Goal: Task Accomplishment & Management: Manage account settings

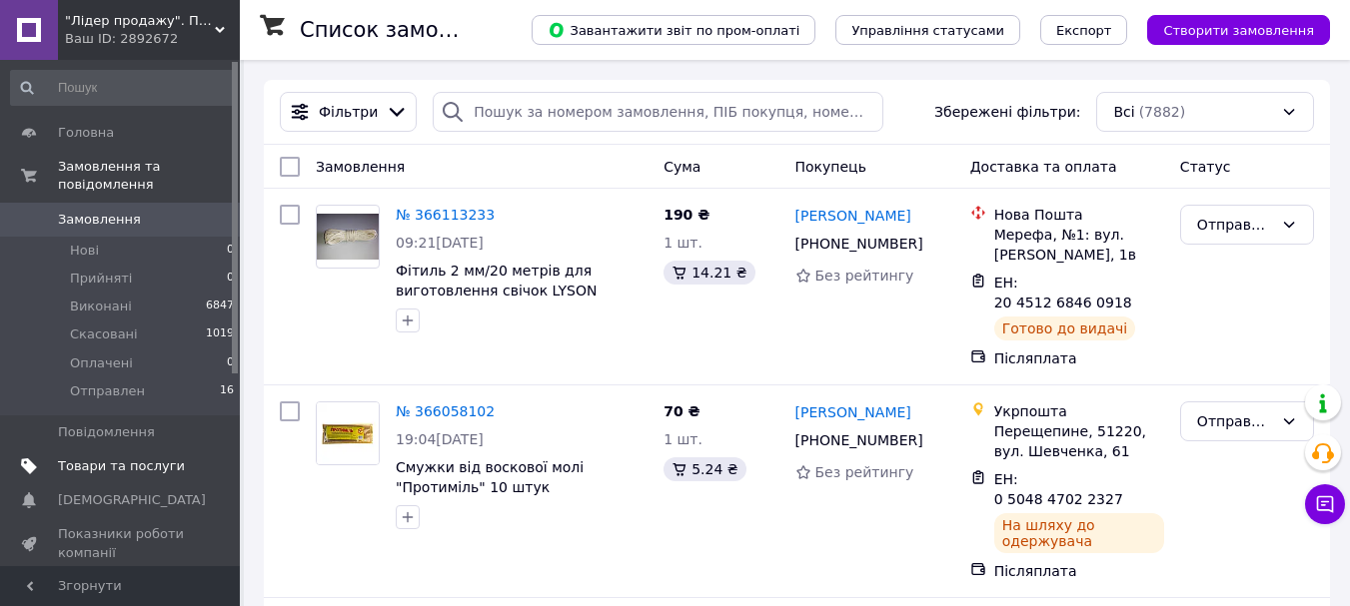
click at [95, 458] on span "Товари та послуги" at bounding box center [121, 467] width 127 height 18
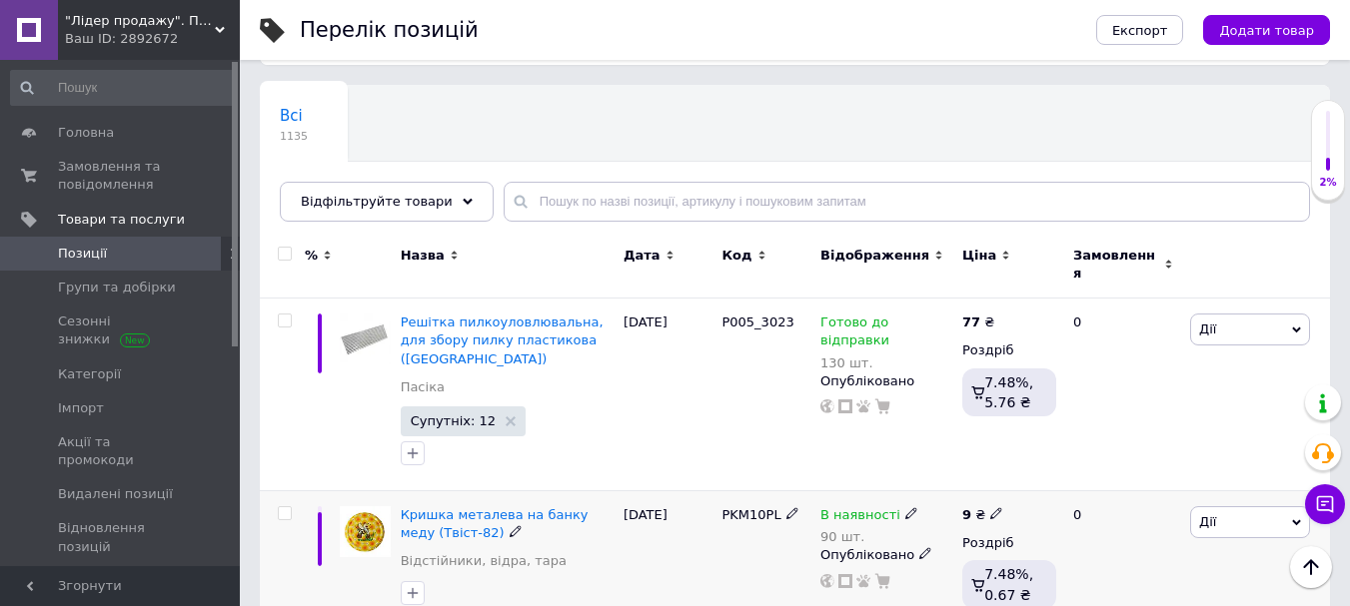
scroll to position [300, 0]
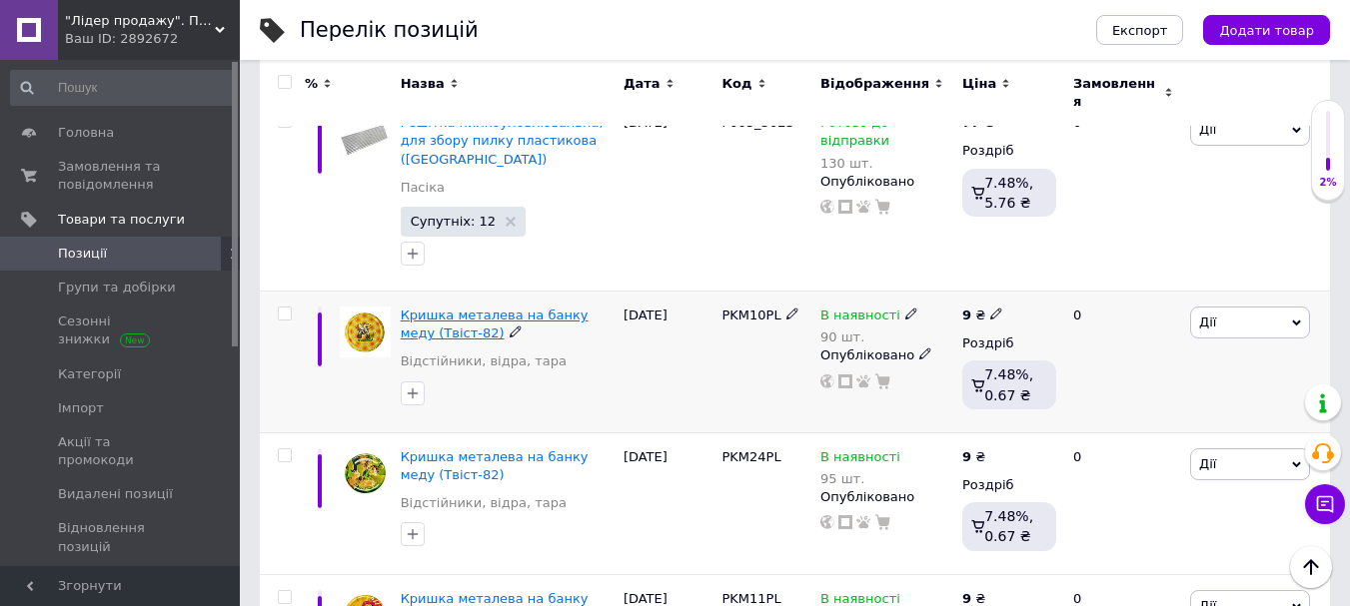
click at [497, 308] on span "Кришка металева на банку меду (Твіст-82)" at bounding box center [495, 324] width 188 height 33
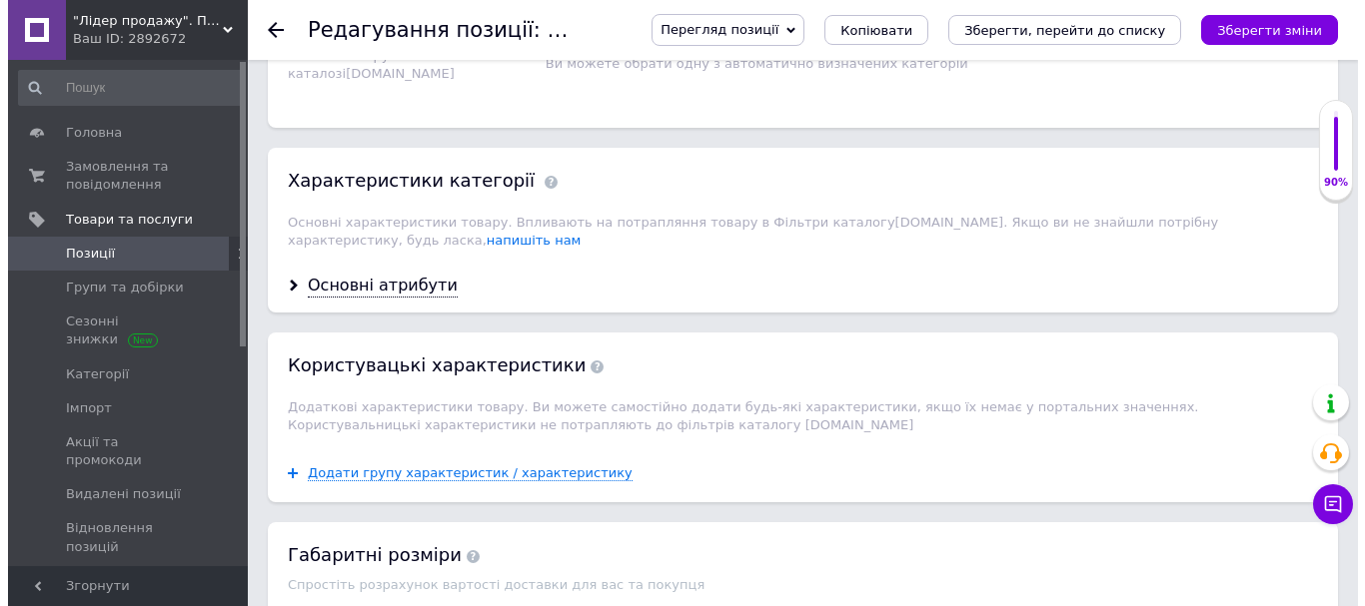
scroll to position [2298, 0]
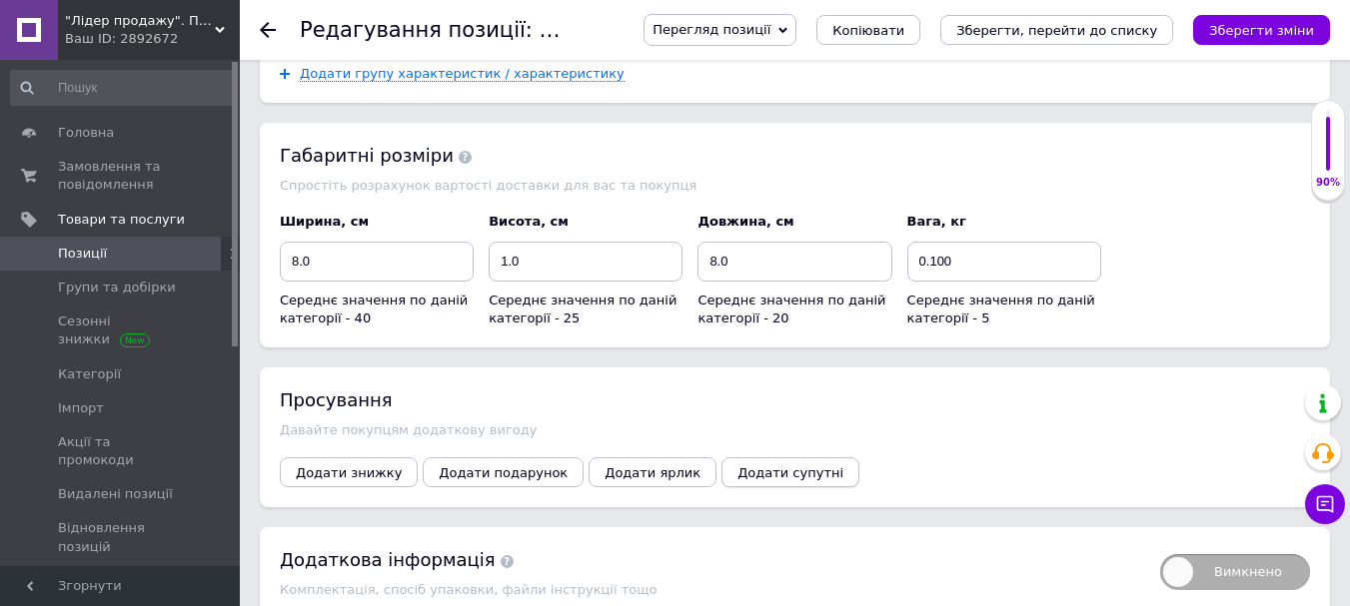
click at [737, 466] on span "Додати супутні" at bounding box center [790, 473] width 106 height 15
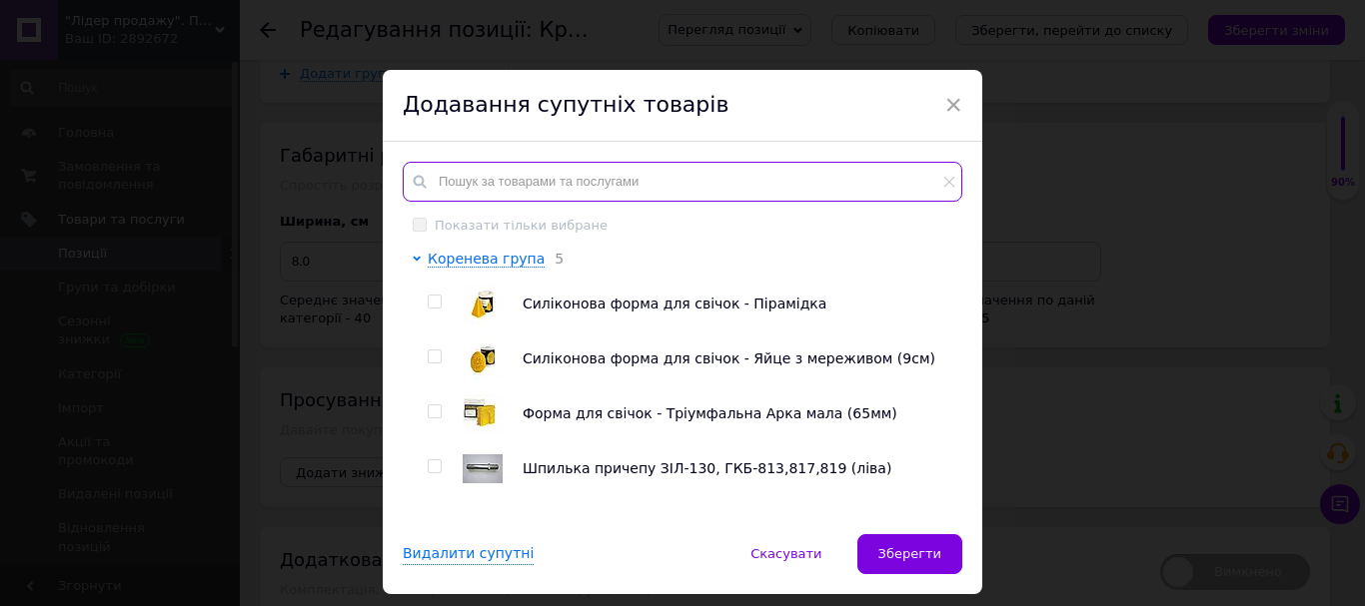
click at [466, 184] on input "text" at bounding box center [682, 182] width 559 height 40
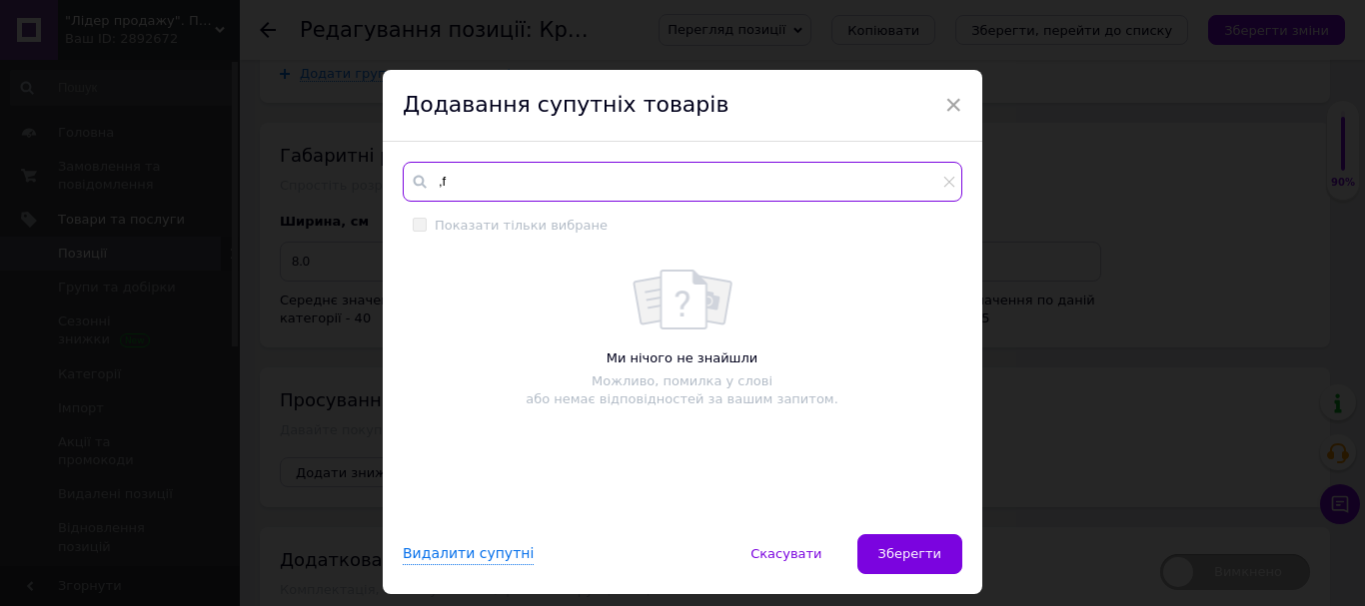
type input ","
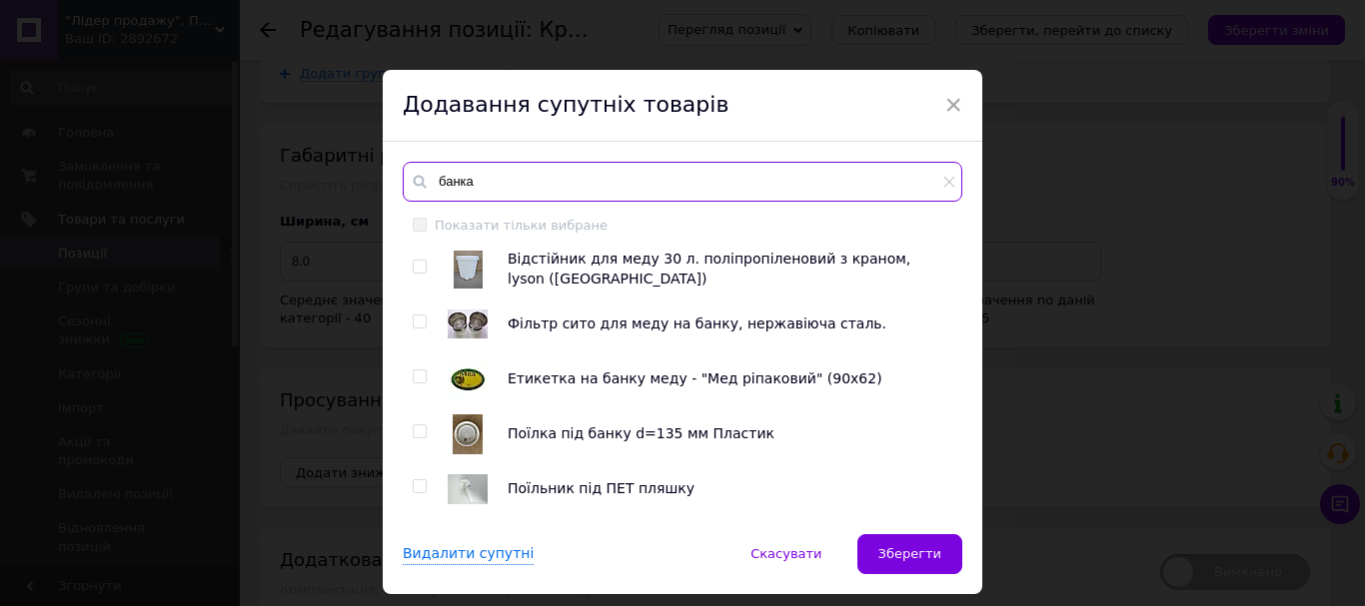
type input "банка"
click at [417, 321] on input "checkbox" at bounding box center [419, 322] width 13 height 13
checkbox input "true"
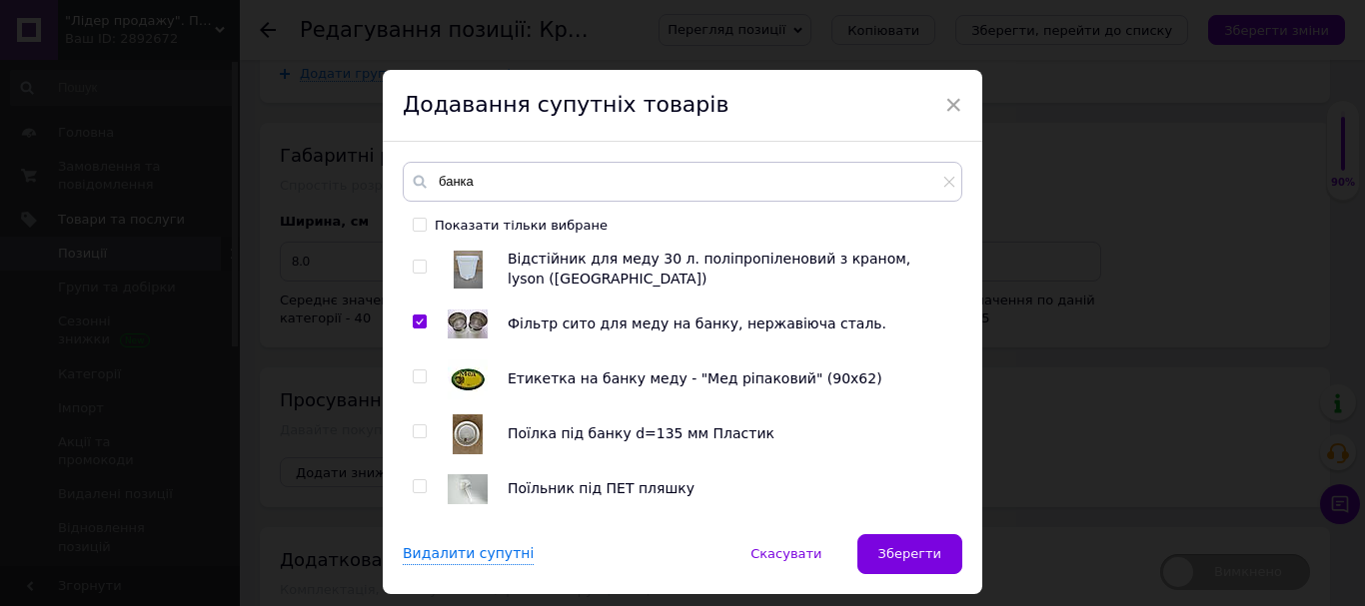
click at [420, 381] on input "checkbox" at bounding box center [419, 377] width 13 height 13
checkbox input "true"
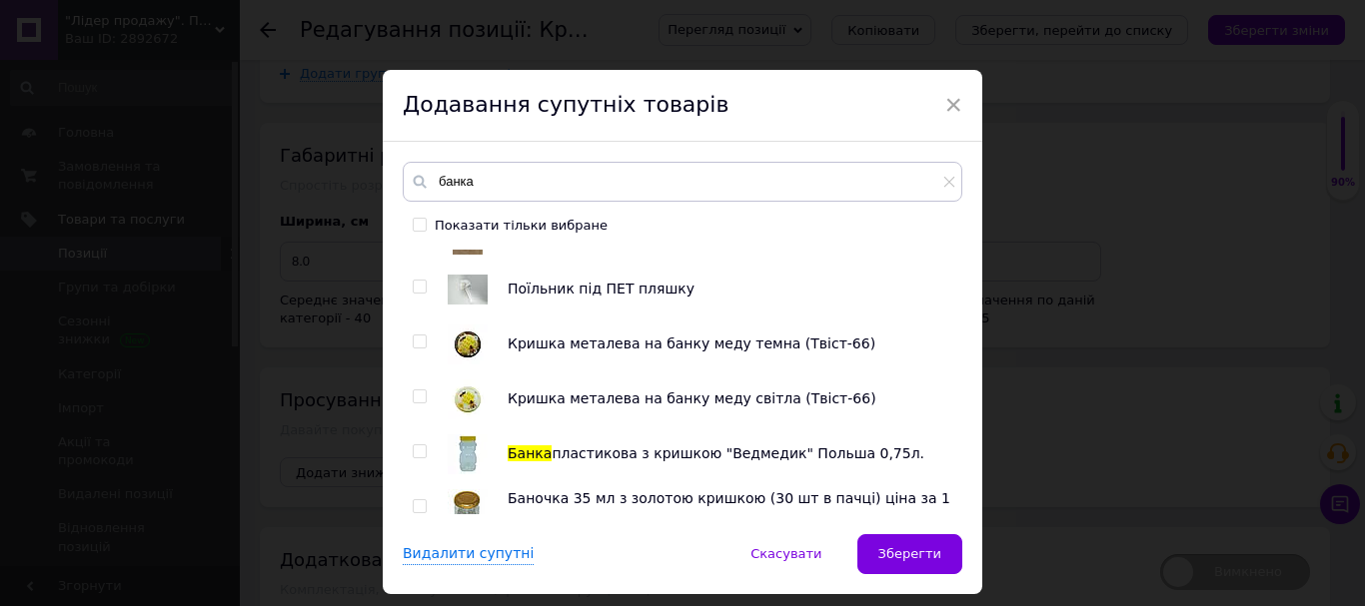
click at [418, 392] on input "checkbox" at bounding box center [419, 397] width 13 height 13
checkbox input "true"
click at [421, 344] on input "checkbox" at bounding box center [419, 342] width 13 height 13
checkbox input "true"
drag, startPoint x: 419, startPoint y: 453, endPoint x: 583, endPoint y: 466, distance: 165.3
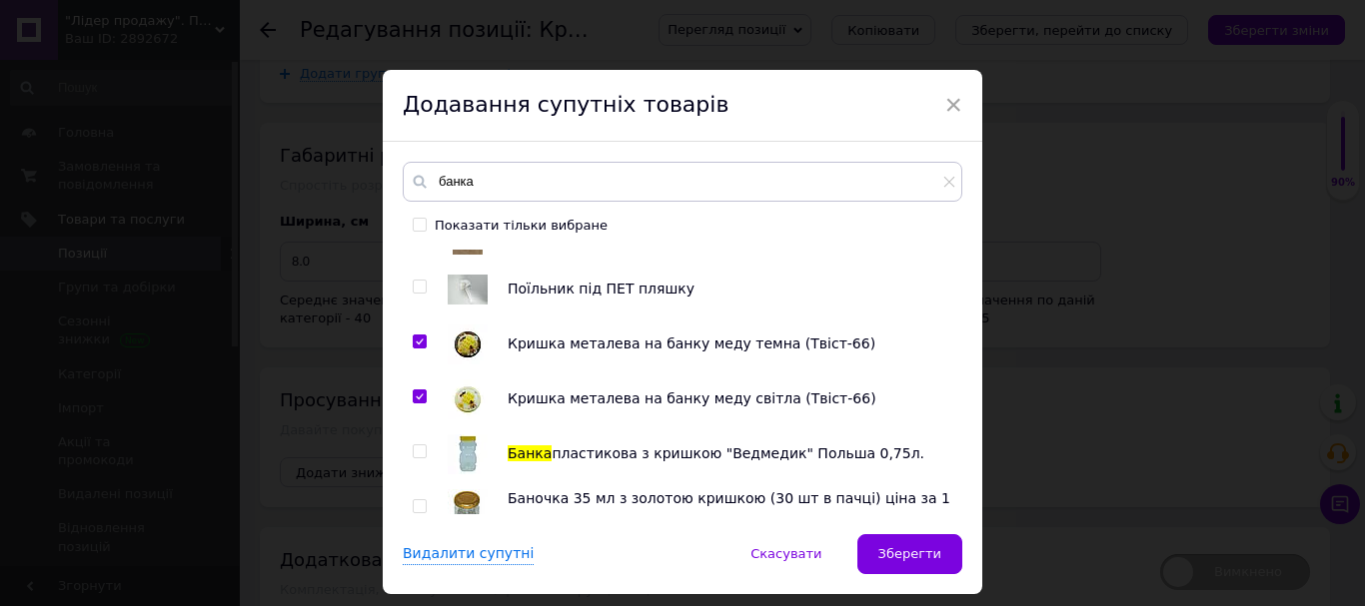
click at [418, 454] on input "checkbox" at bounding box center [419, 452] width 13 height 13
checkbox input "true"
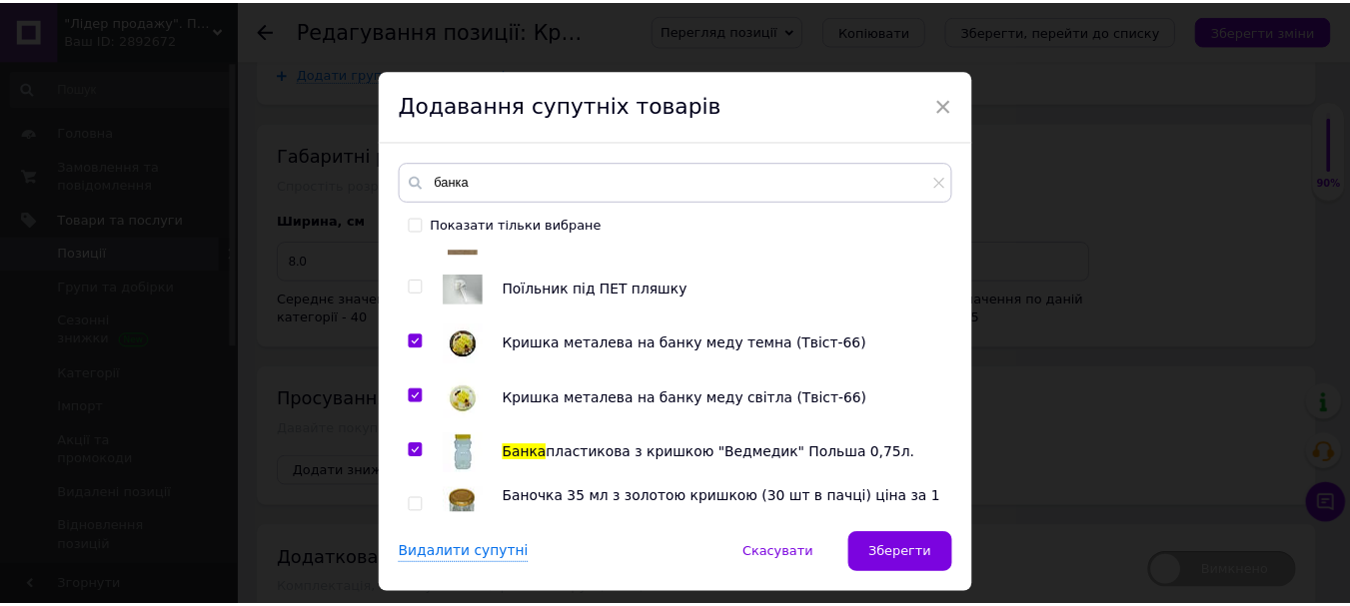
scroll to position [499, 0]
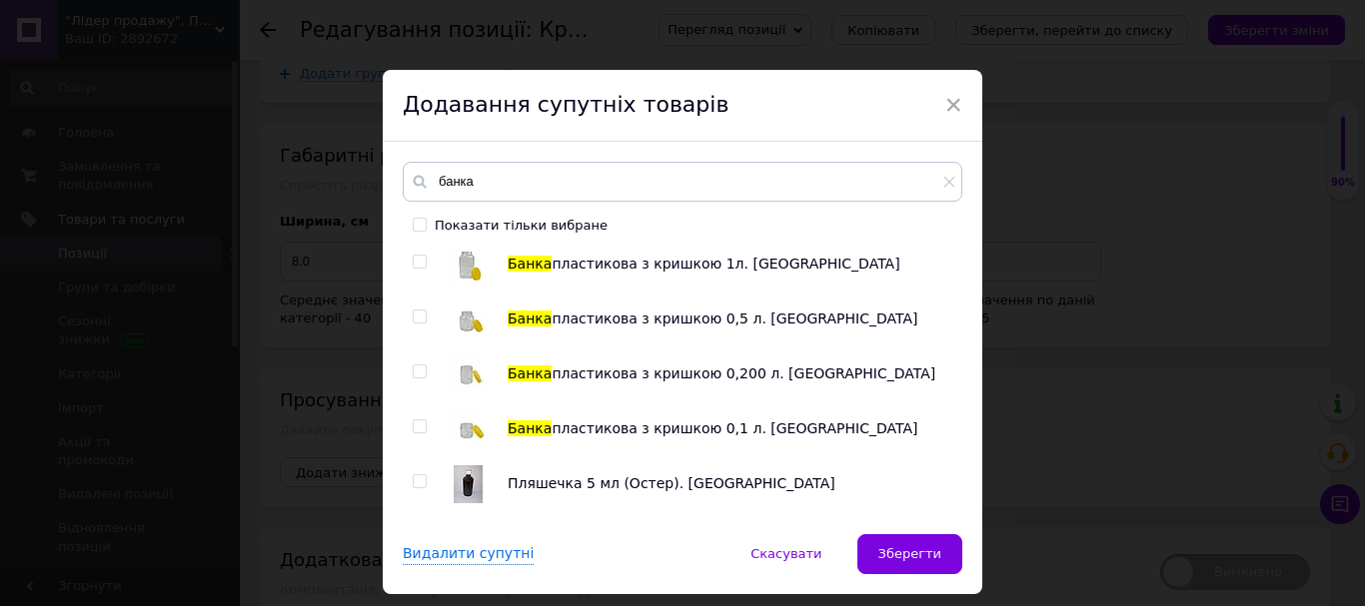
click at [413, 319] on input "checkbox" at bounding box center [419, 317] width 13 height 13
checkbox input "true"
click at [413, 481] on input "checkbox" at bounding box center [419, 482] width 13 height 13
checkbox input "true"
click at [904, 551] on span "Зберегти" at bounding box center [909, 553] width 63 height 15
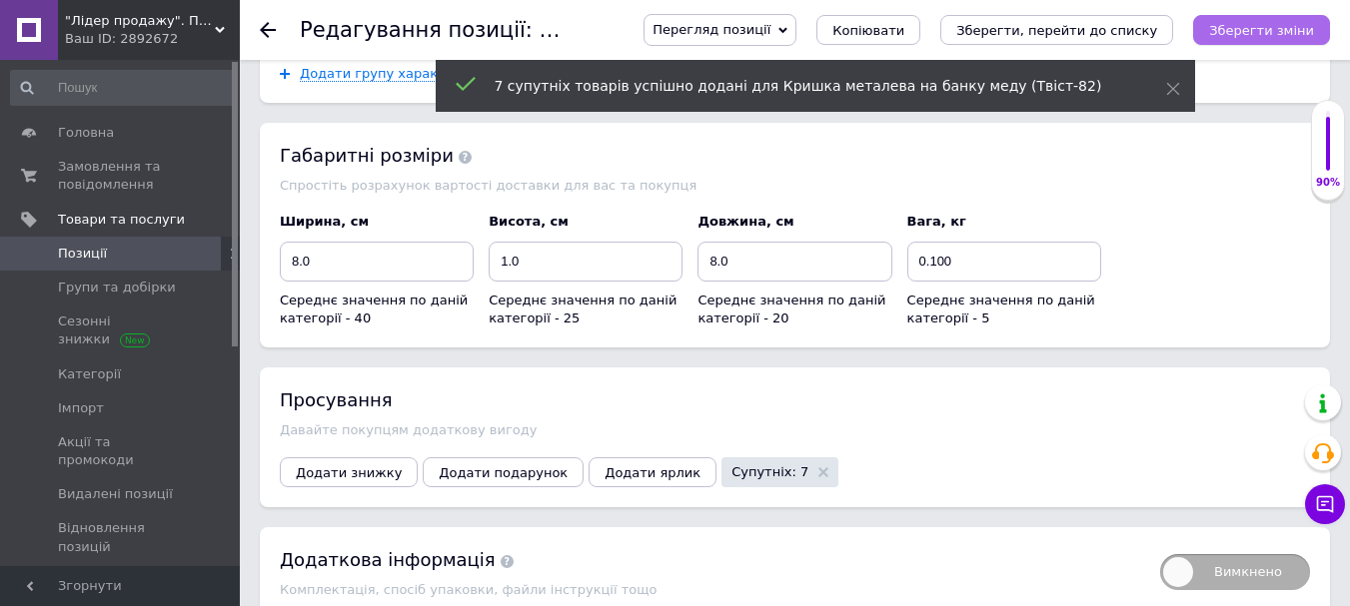
click at [1237, 33] on icon "Зберегти зміни" at bounding box center [1261, 30] width 105 height 15
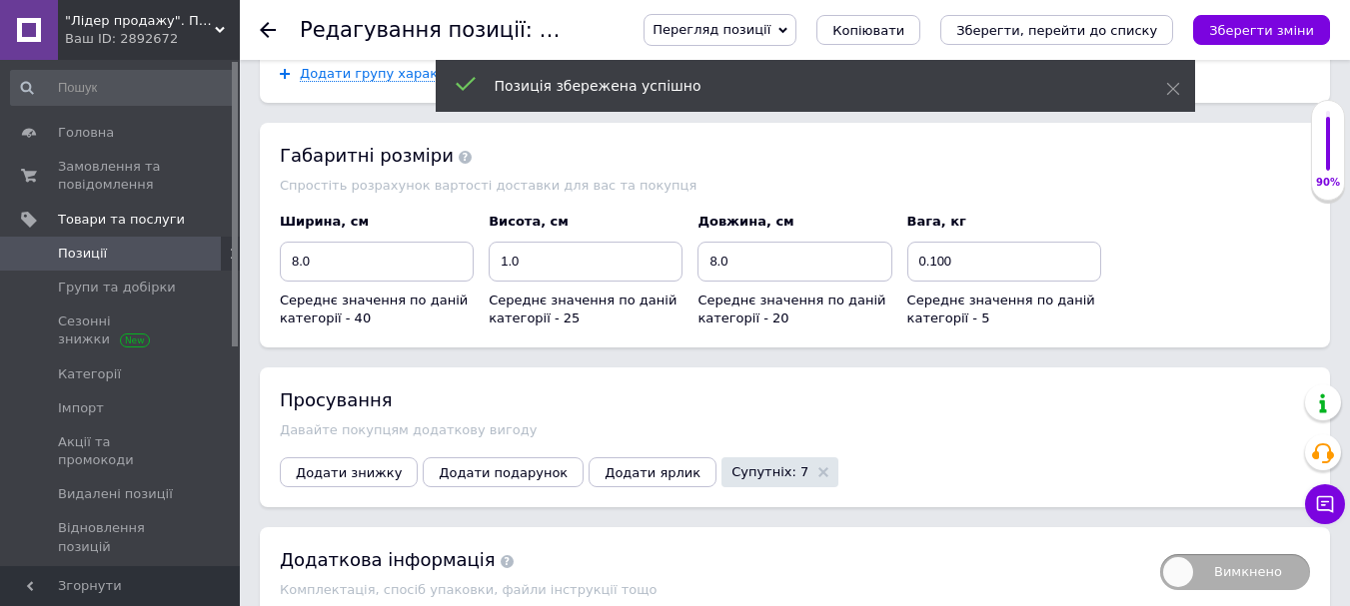
click at [267, 22] on icon at bounding box center [268, 30] width 16 height 16
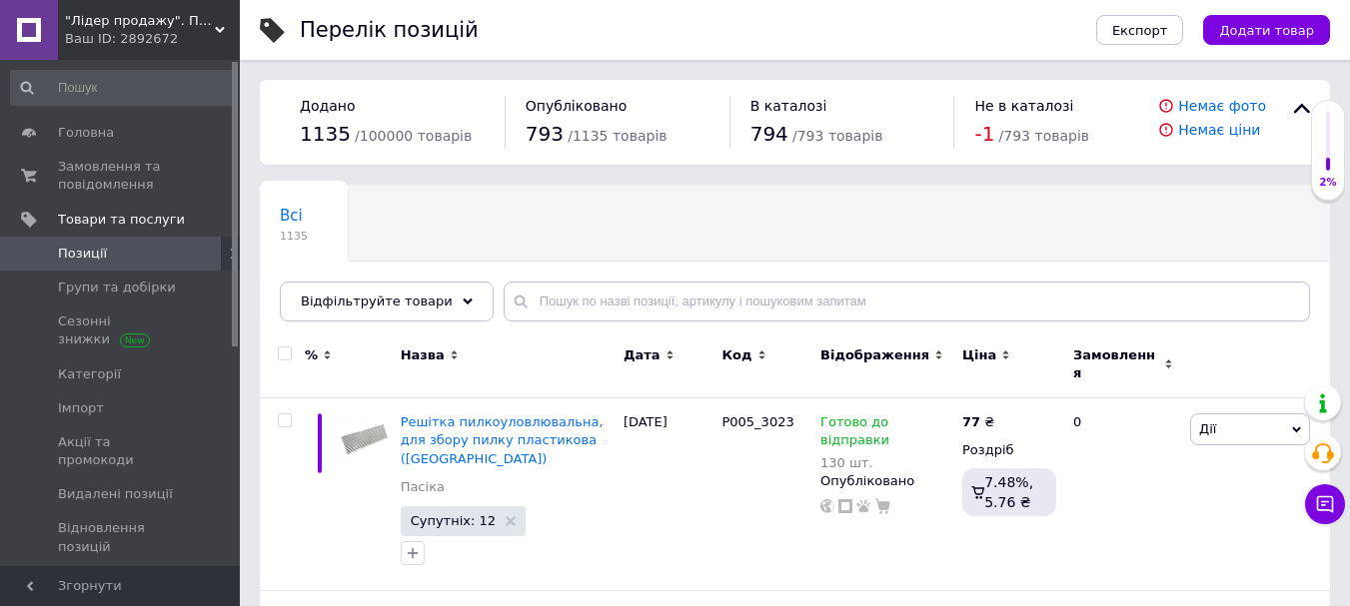
scroll to position [499, 0]
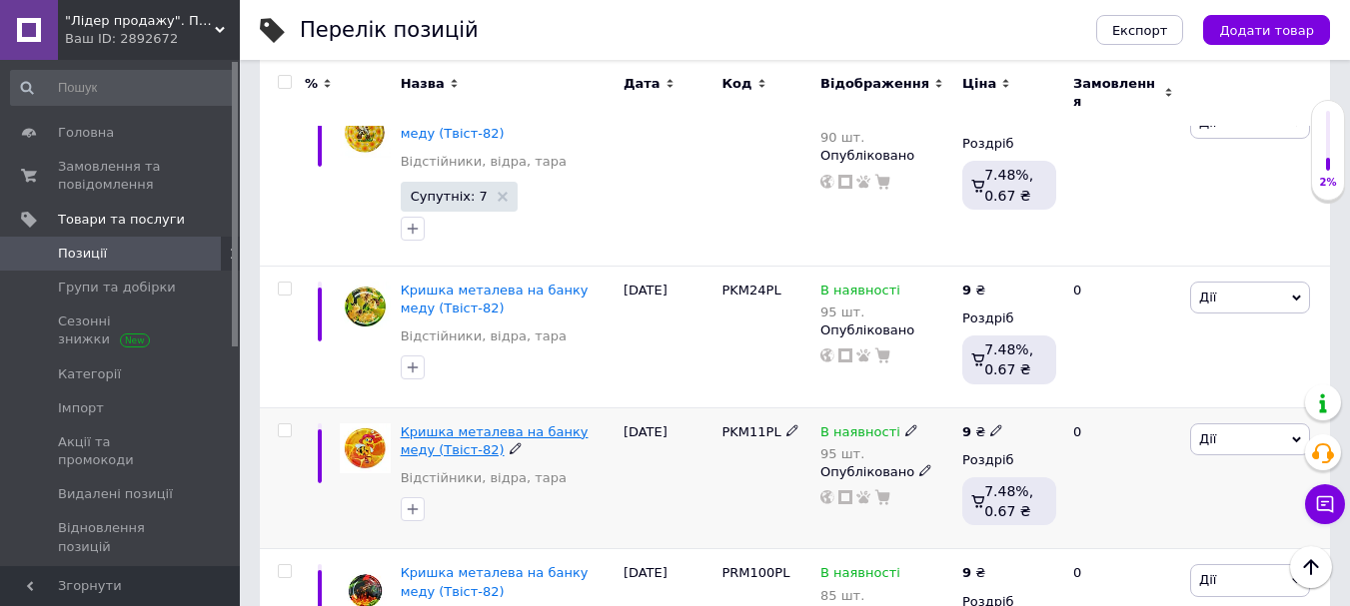
click at [550, 425] on span "Кришка металева на банку меду (Твіст-82)" at bounding box center [495, 441] width 188 height 33
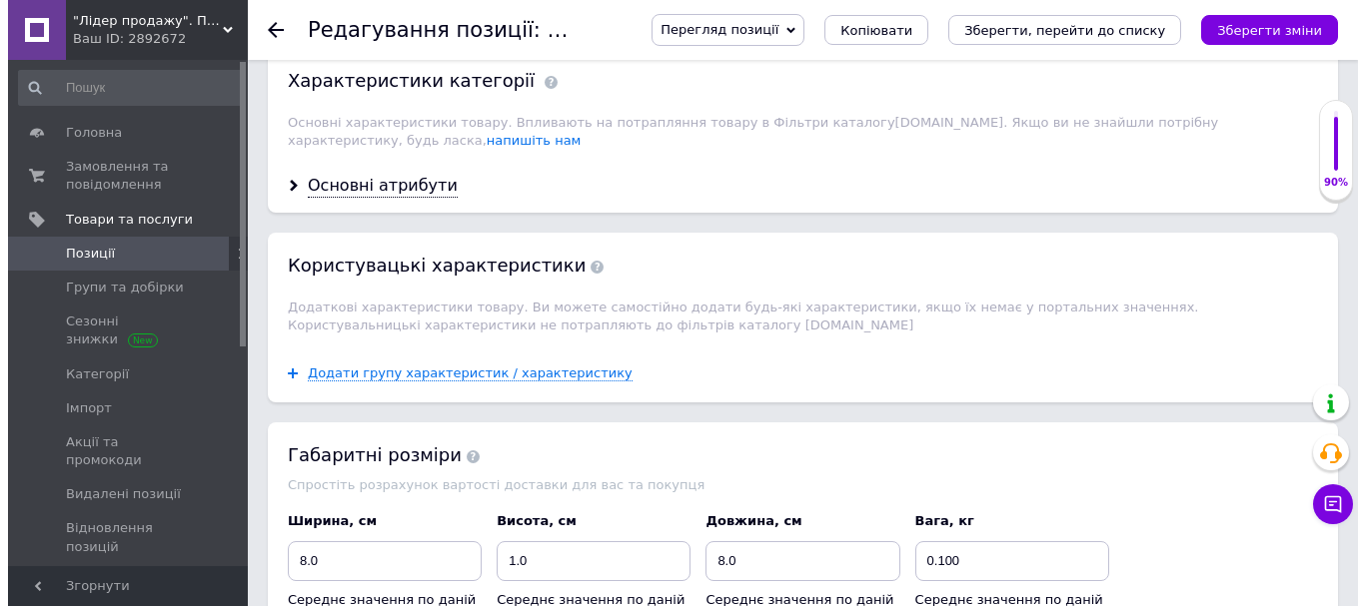
scroll to position [2377, 0]
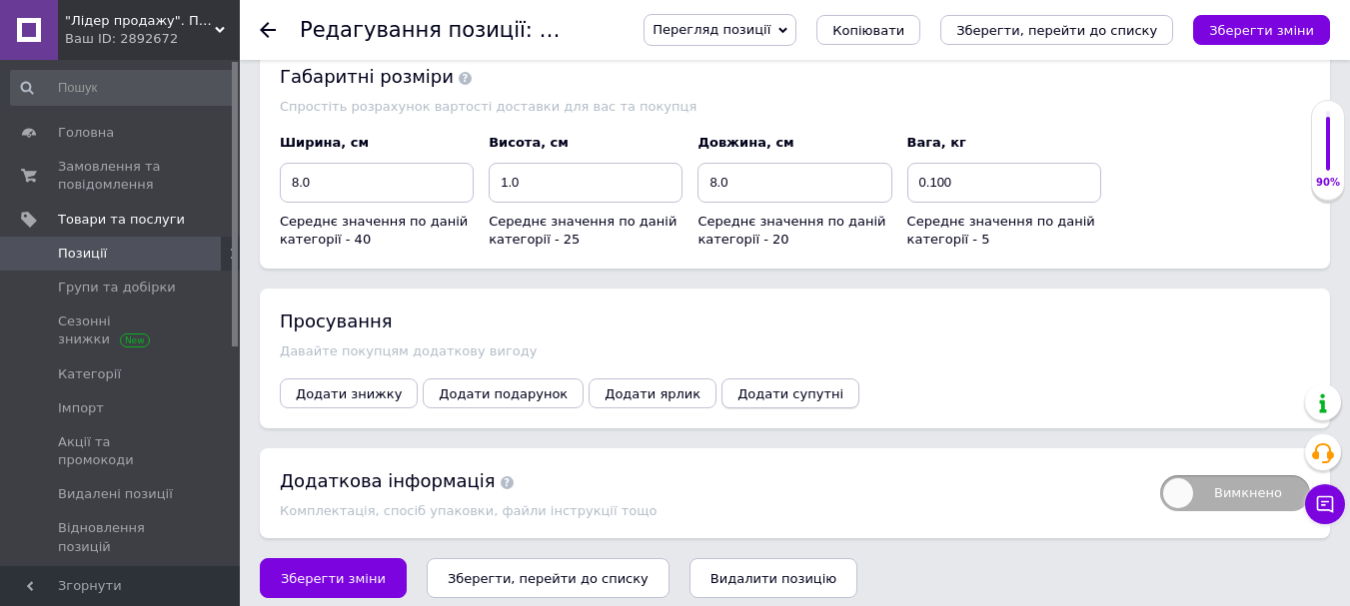
click at [737, 387] on span "Додати супутні" at bounding box center [790, 394] width 106 height 15
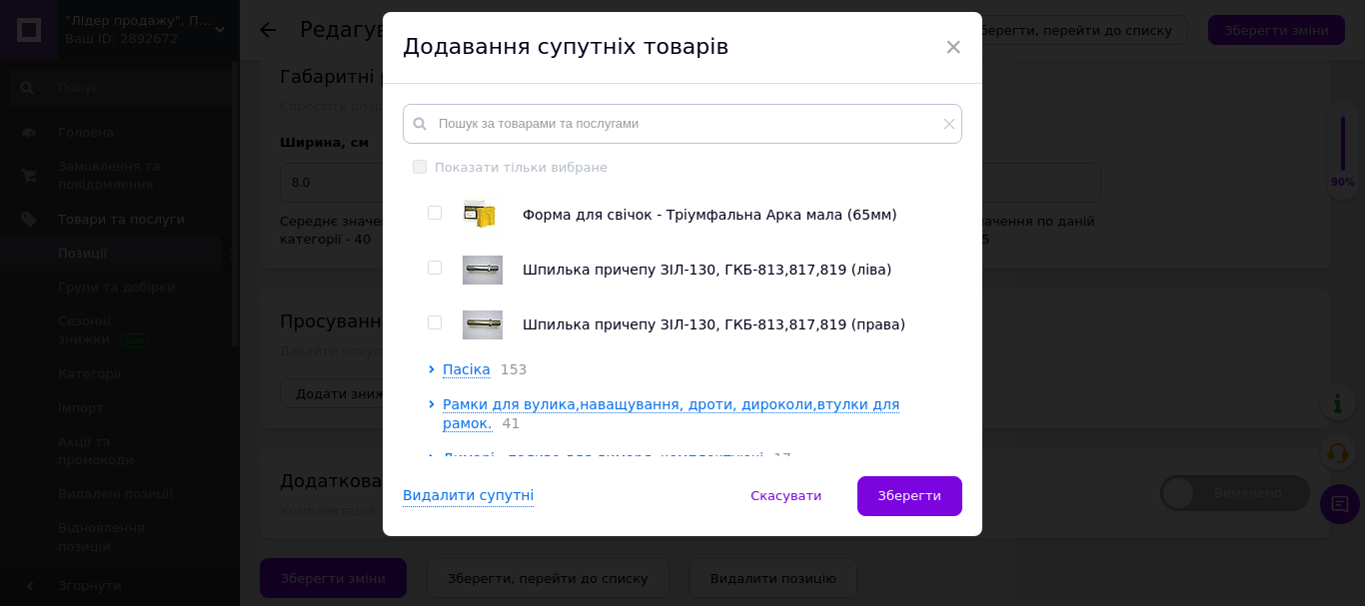
scroll to position [0, 0]
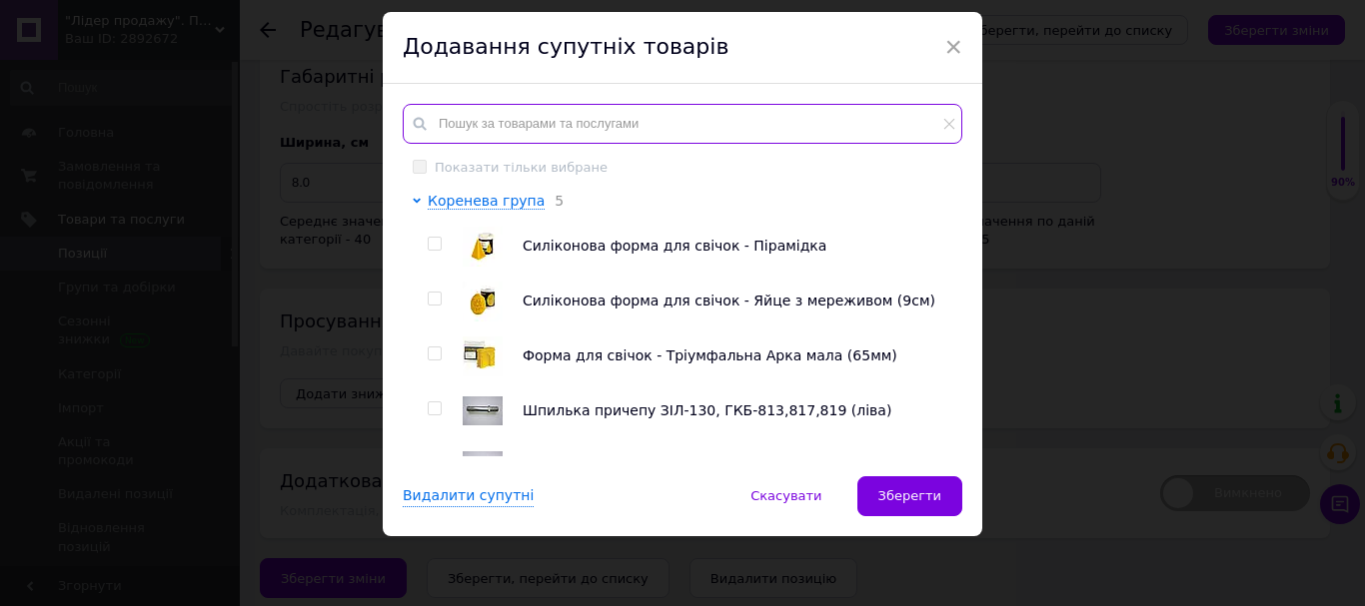
click at [453, 122] on input "text" at bounding box center [682, 124] width 559 height 40
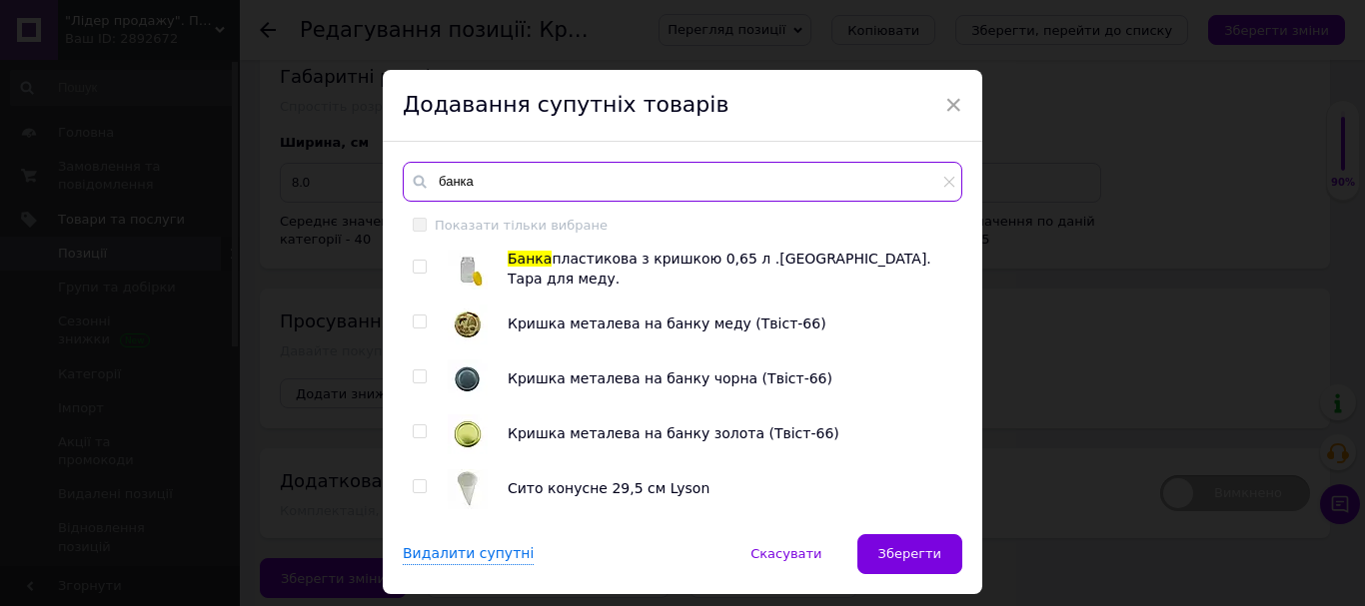
scroll to position [899, 0]
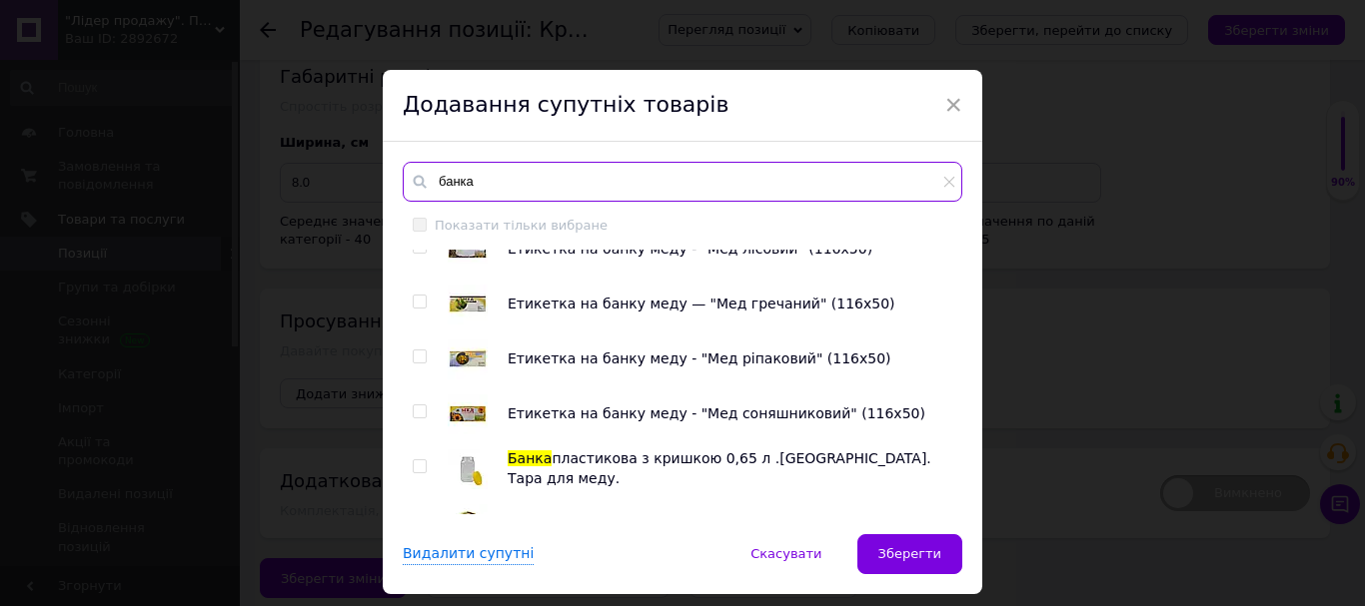
type input "банка"
click at [413, 288] on div at bounding box center [423, 305] width 20 height 40
click at [413, 304] on input "checkbox" at bounding box center [419, 302] width 13 height 13
checkbox input "true"
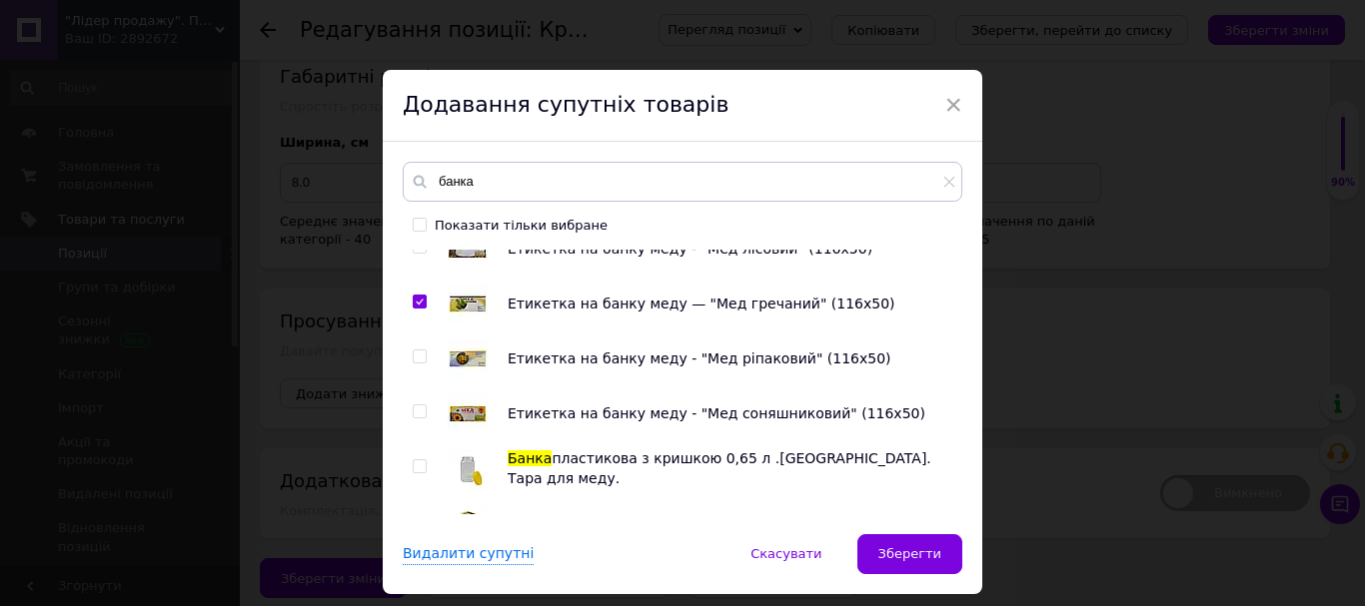
scroll to position [699, 0]
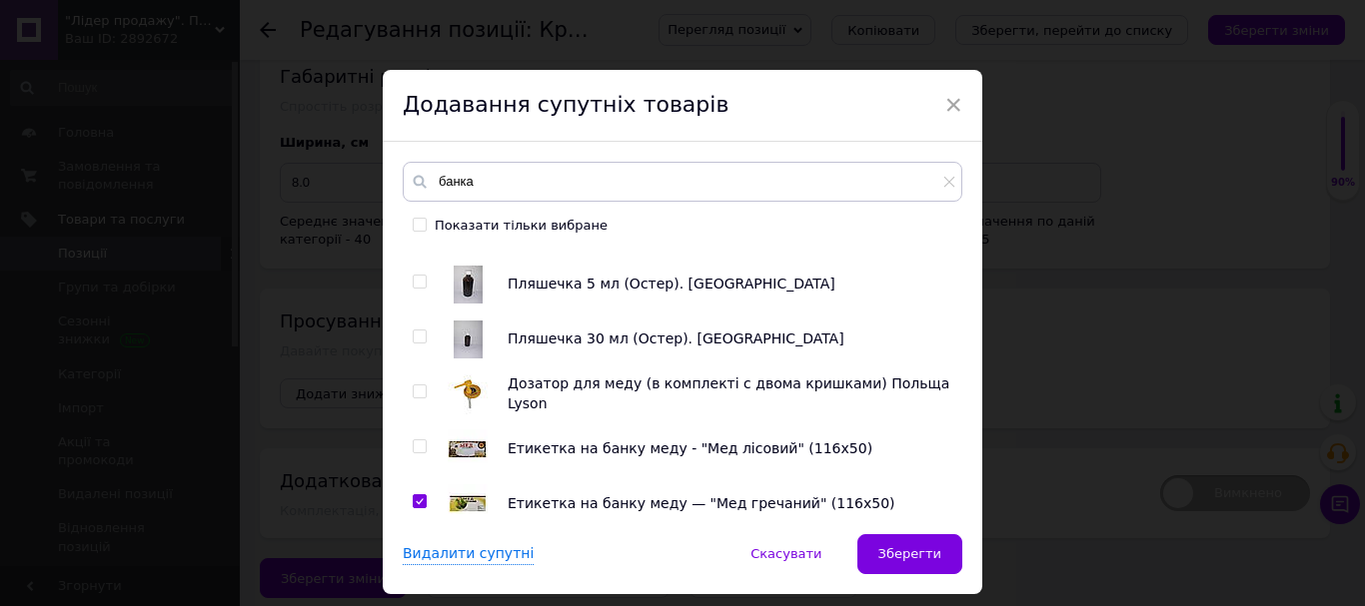
click at [413, 386] on input "checkbox" at bounding box center [419, 392] width 13 height 13
checkbox input "true"
click at [422, 448] on input "checkbox" at bounding box center [419, 447] width 13 height 13
checkbox input "true"
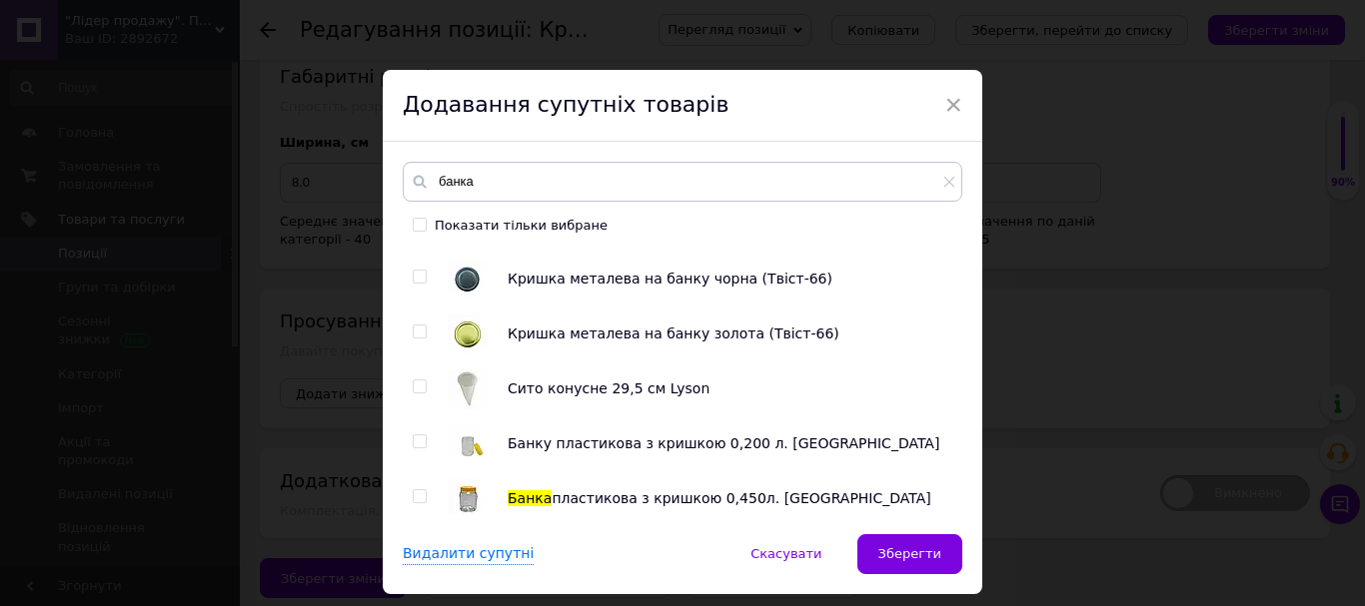
click at [413, 392] on input "checkbox" at bounding box center [419, 387] width 13 height 13
checkbox input "true"
click at [421, 450] on div at bounding box center [423, 445] width 20 height 40
click at [409, 337] on div "Відстійник для меду 30 л. поліпропіленовий з краном, lyson ([GEOGRAPHIC_DATA]) …" at bounding box center [682, 382] width 558 height 265
click at [419, 333] on input "checkbox" at bounding box center [419, 332] width 13 height 13
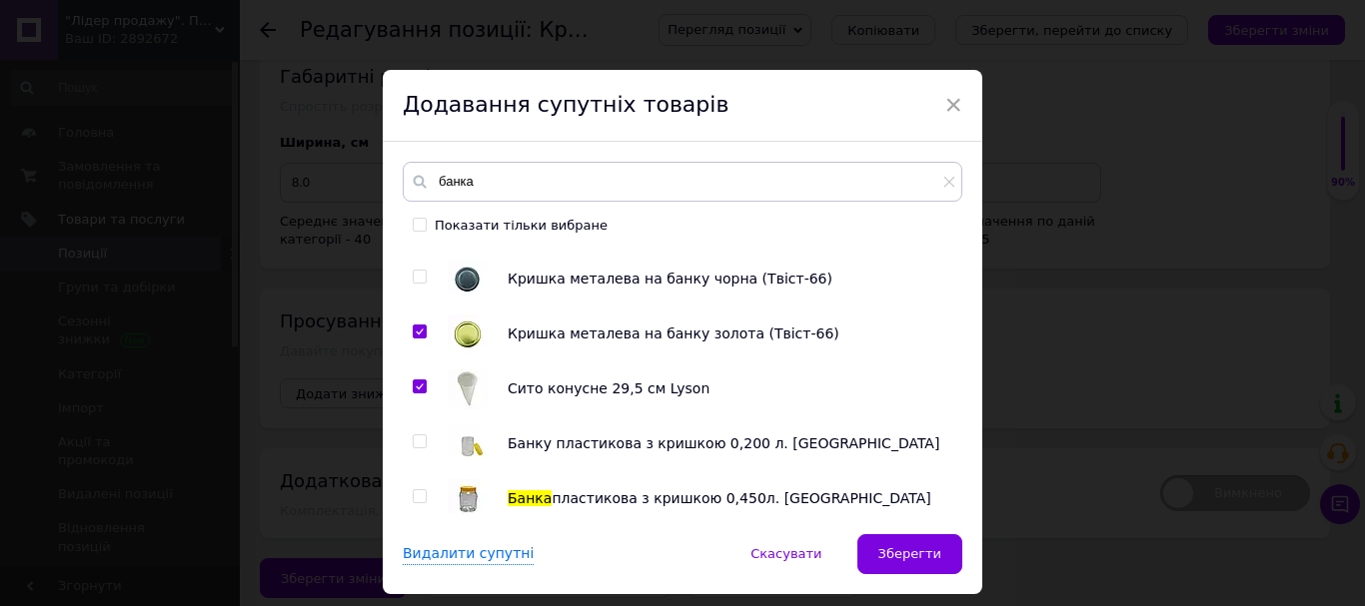
checkbox input "true"
click at [415, 282] on input "checkbox" at bounding box center [419, 277] width 13 height 13
checkbox input "true"
drag, startPoint x: 419, startPoint y: 436, endPoint x: 740, endPoint y: 506, distance: 329.4
click at [418, 436] on input "checkbox" at bounding box center [419, 442] width 13 height 13
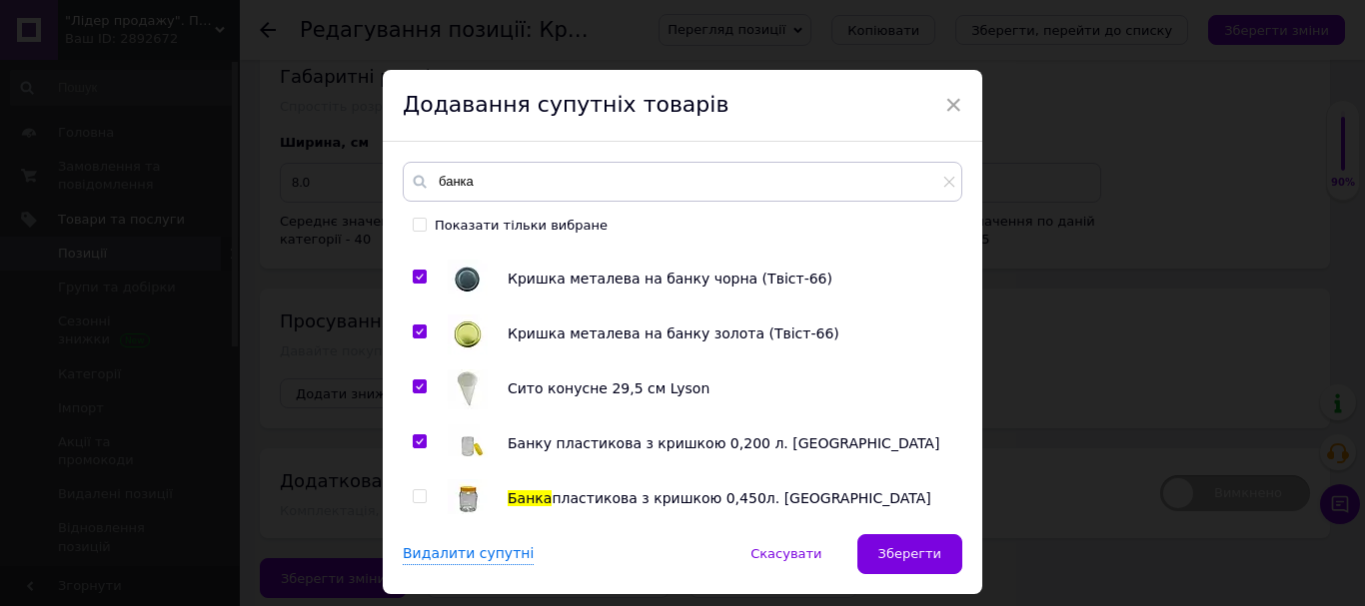
checkbox input "true"
click at [914, 547] on span "Зберегти" at bounding box center [909, 553] width 63 height 15
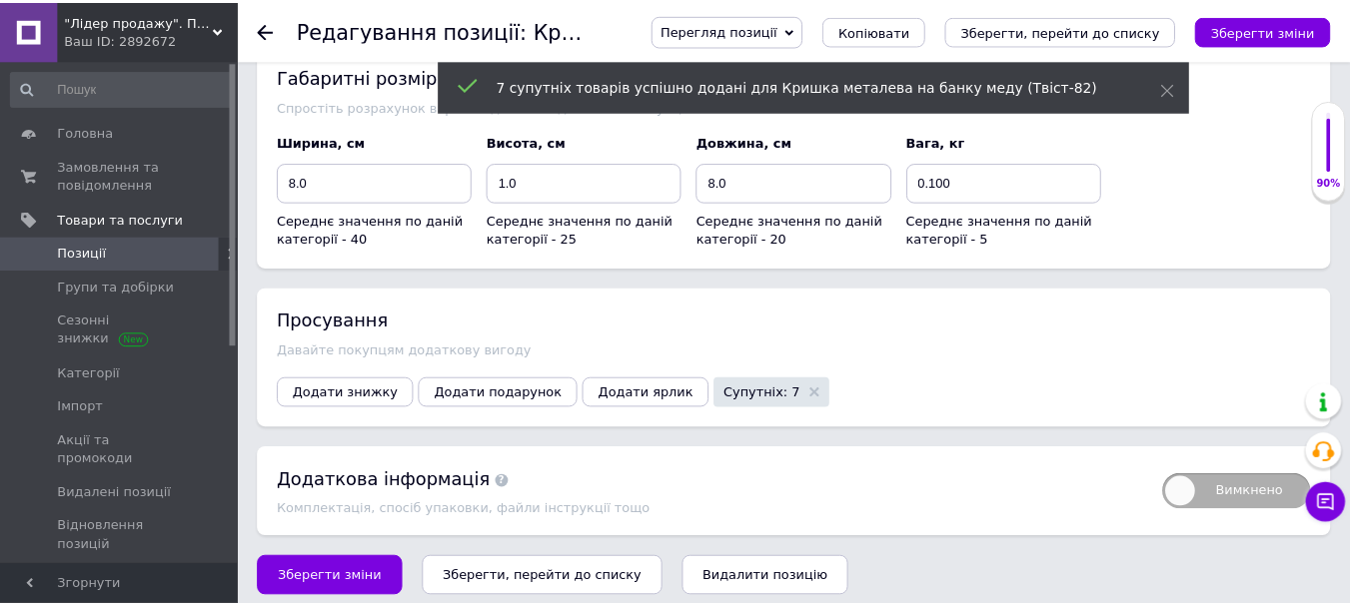
scroll to position [2347, 0]
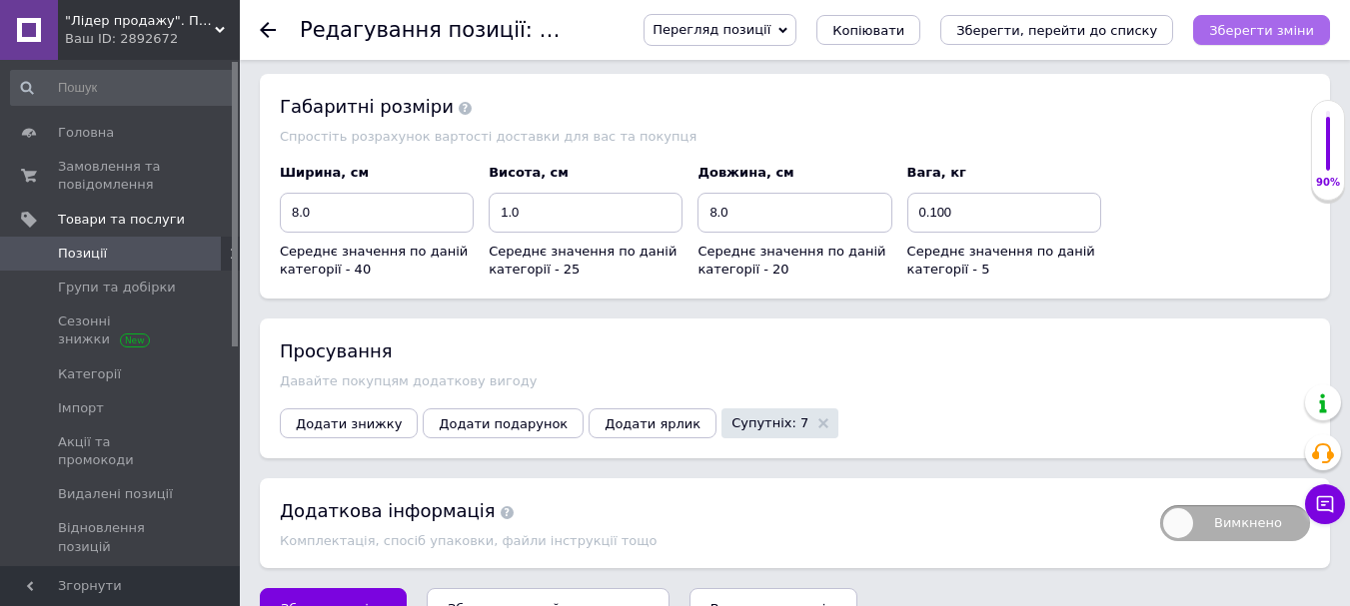
click at [1260, 27] on icon "Зберегти зміни" at bounding box center [1261, 30] width 105 height 15
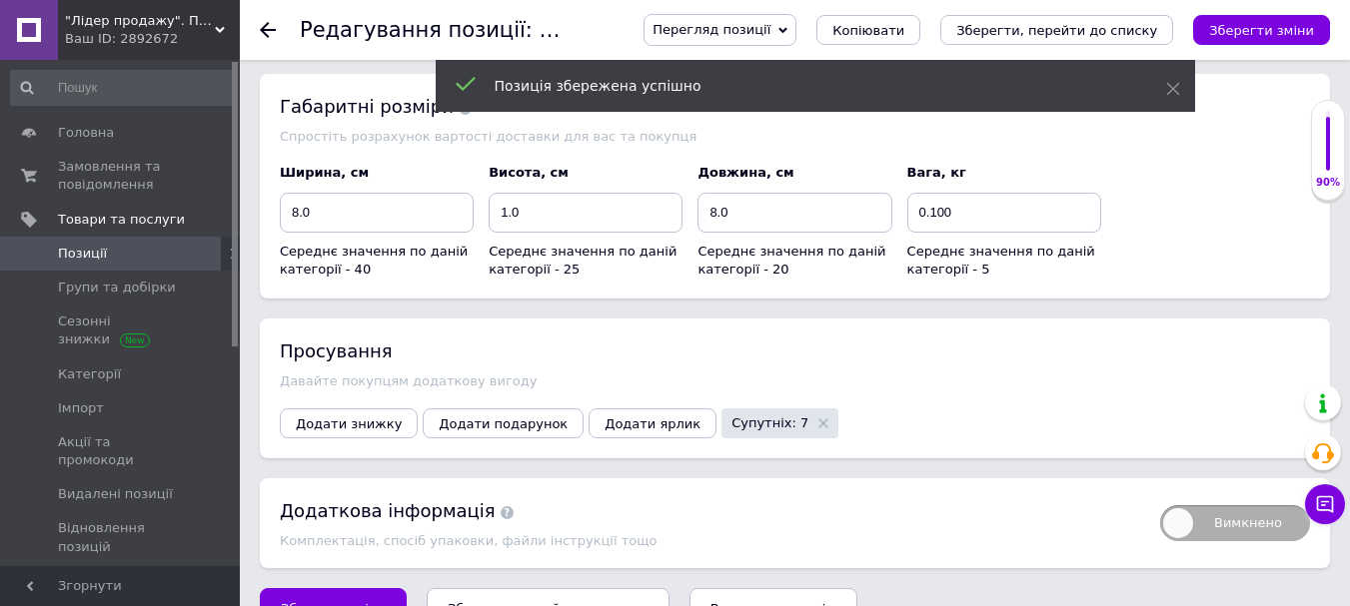
click at [272, 28] on icon at bounding box center [268, 30] width 16 height 16
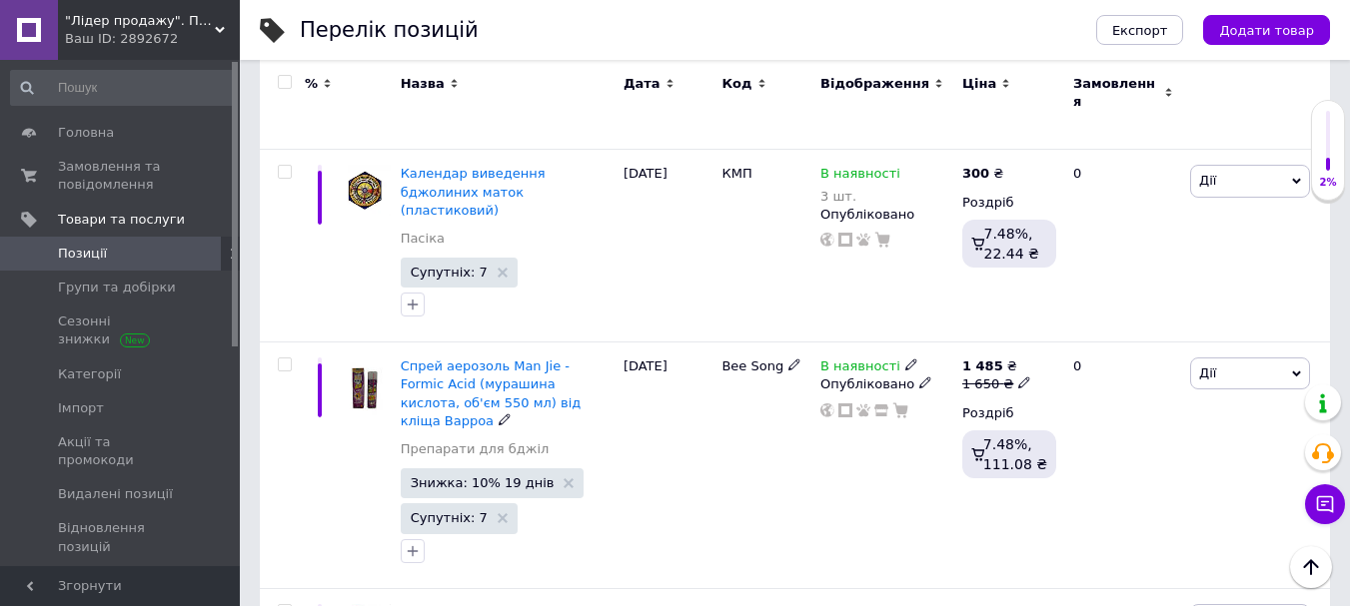
scroll to position [1798, 0]
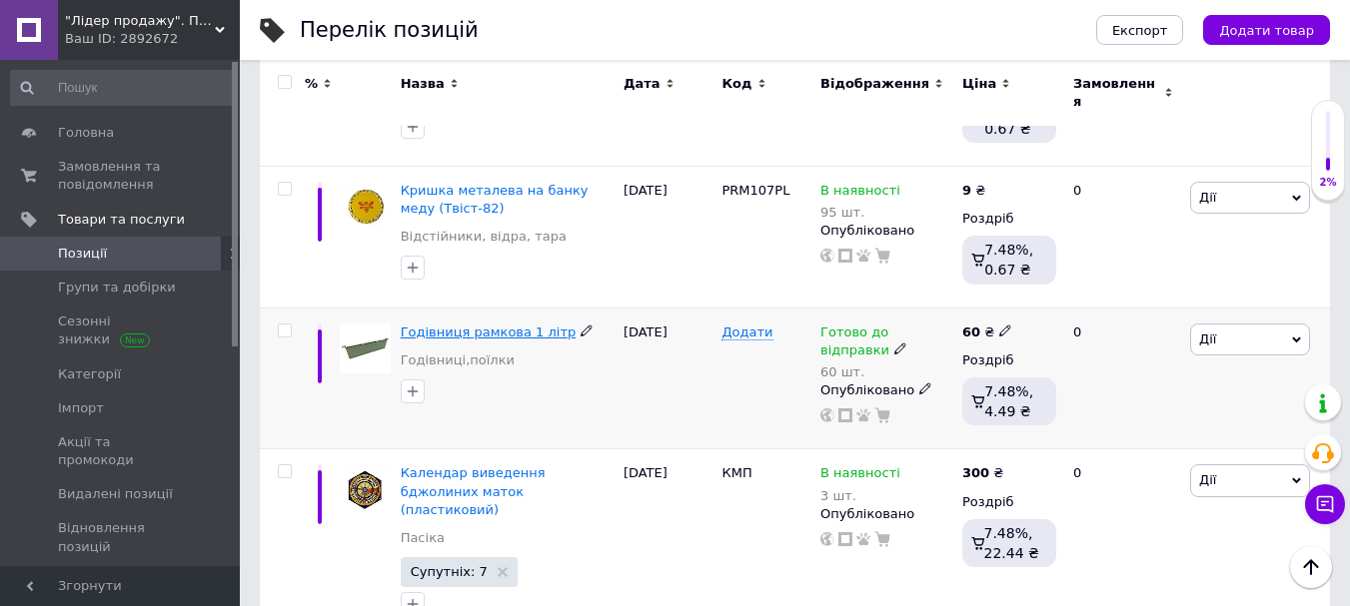
click at [485, 325] on span "Годівниця рамкова 1 літр" at bounding box center [489, 332] width 176 height 15
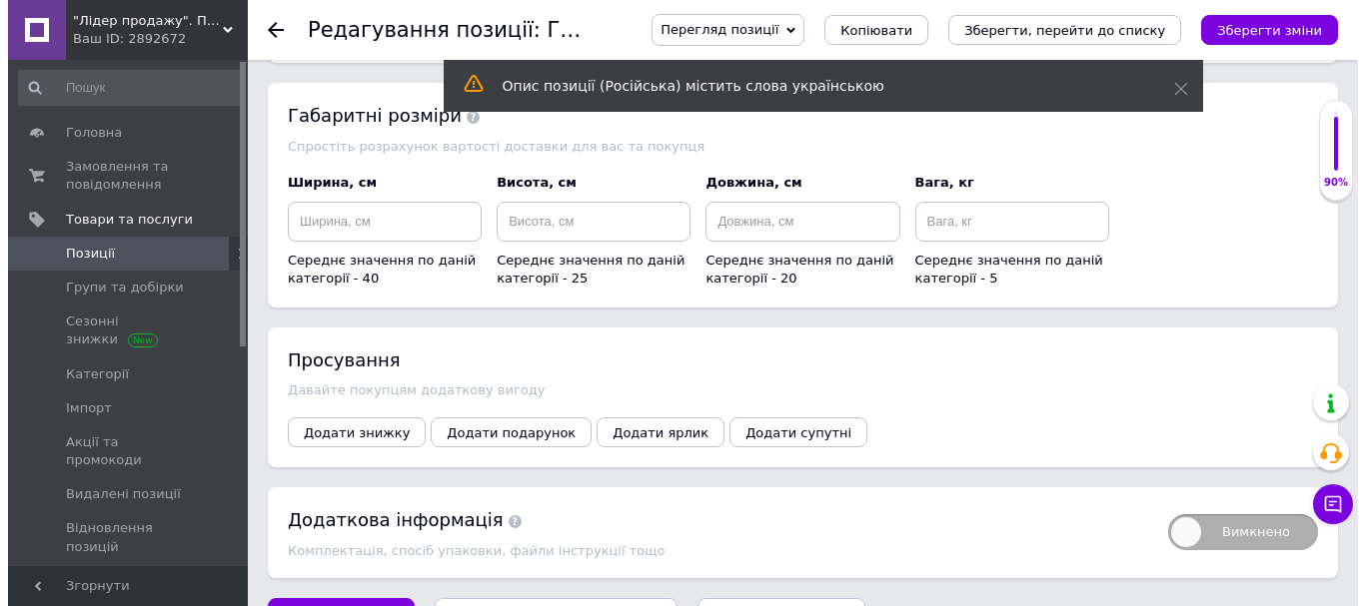
scroll to position [2337, 0]
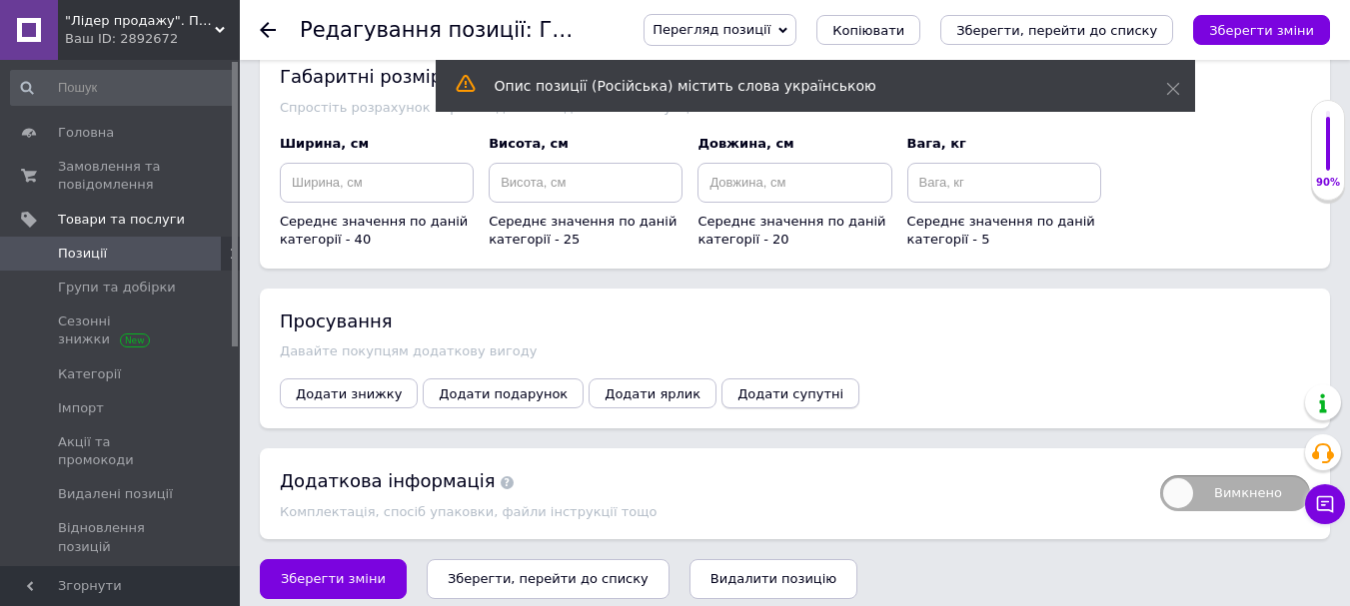
click at [737, 387] on span "Додати супутні" at bounding box center [790, 394] width 106 height 15
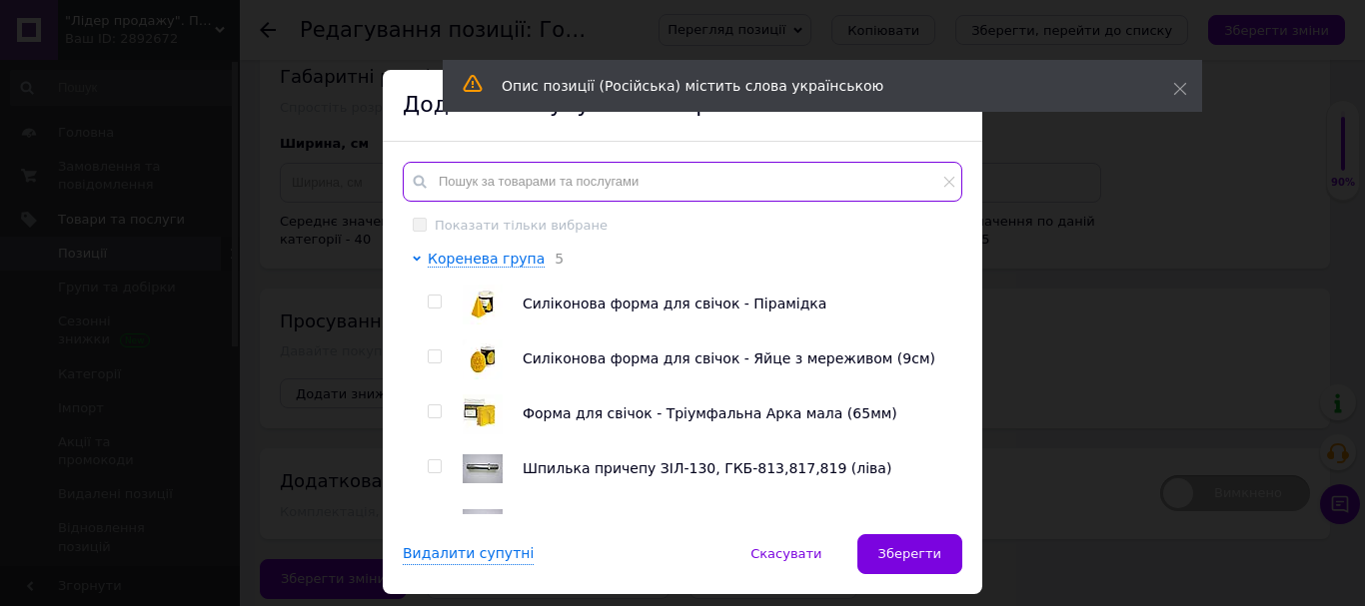
click at [471, 193] on input "text" at bounding box center [682, 182] width 559 height 40
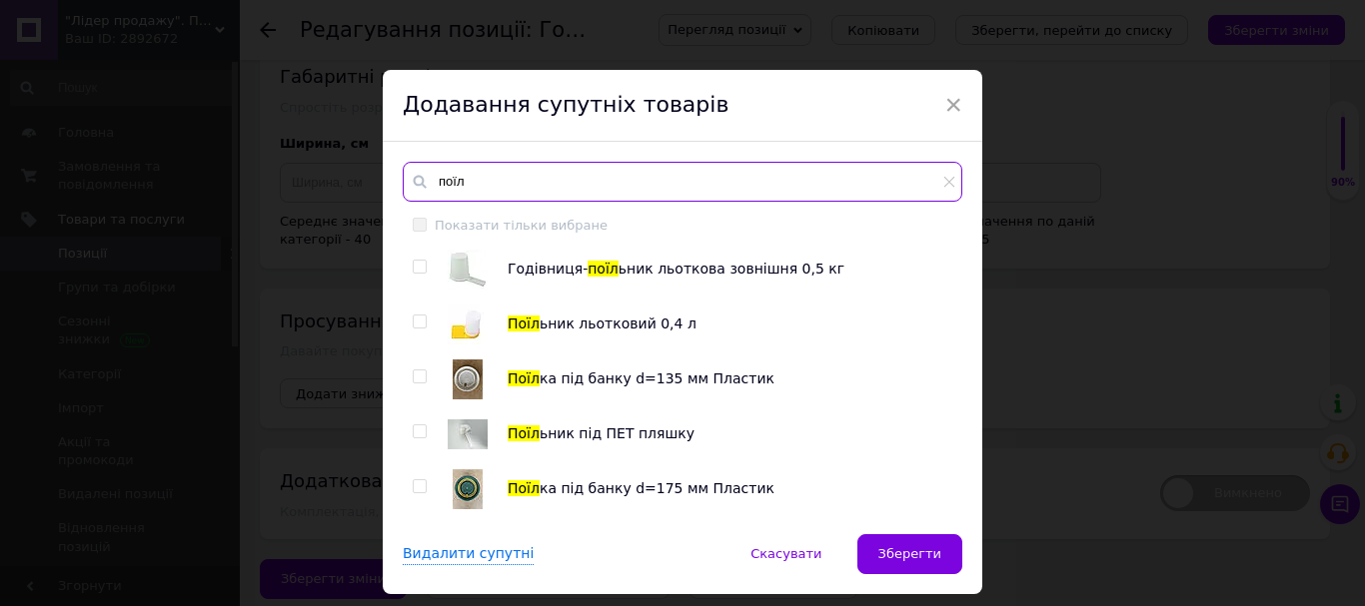
type input "поїл"
click at [413, 264] on input "checkbox" at bounding box center [419, 267] width 13 height 13
checkbox input "true"
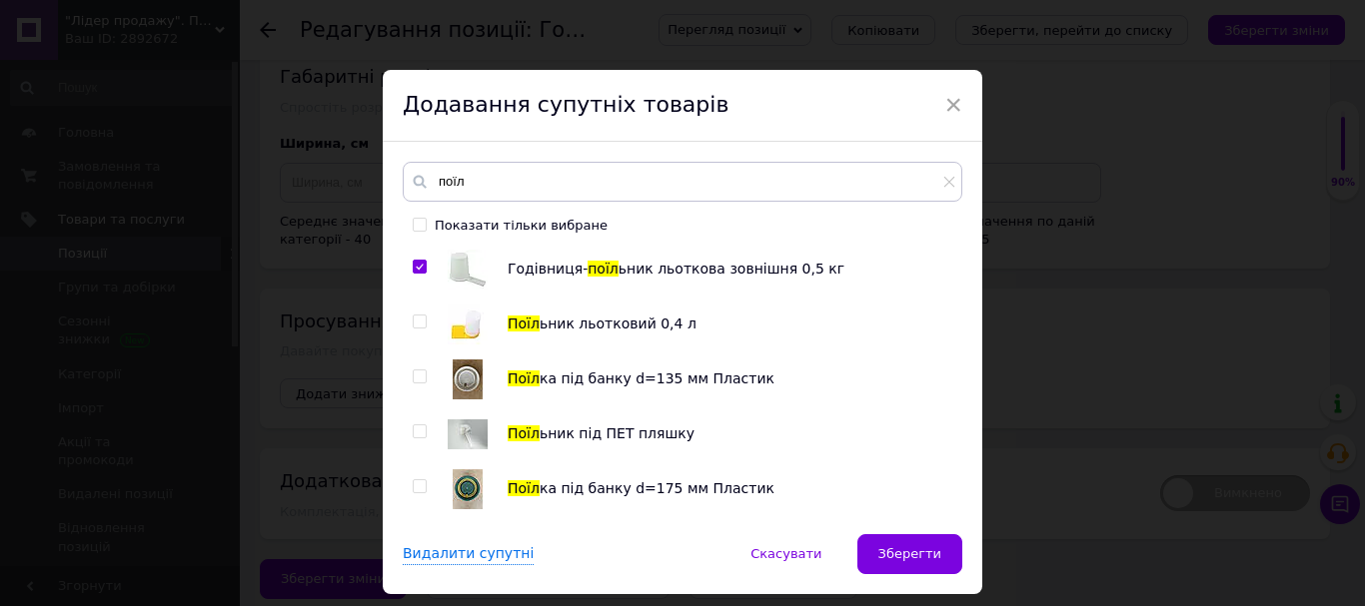
click at [419, 378] on input "checkbox" at bounding box center [419, 377] width 13 height 13
checkbox input "true"
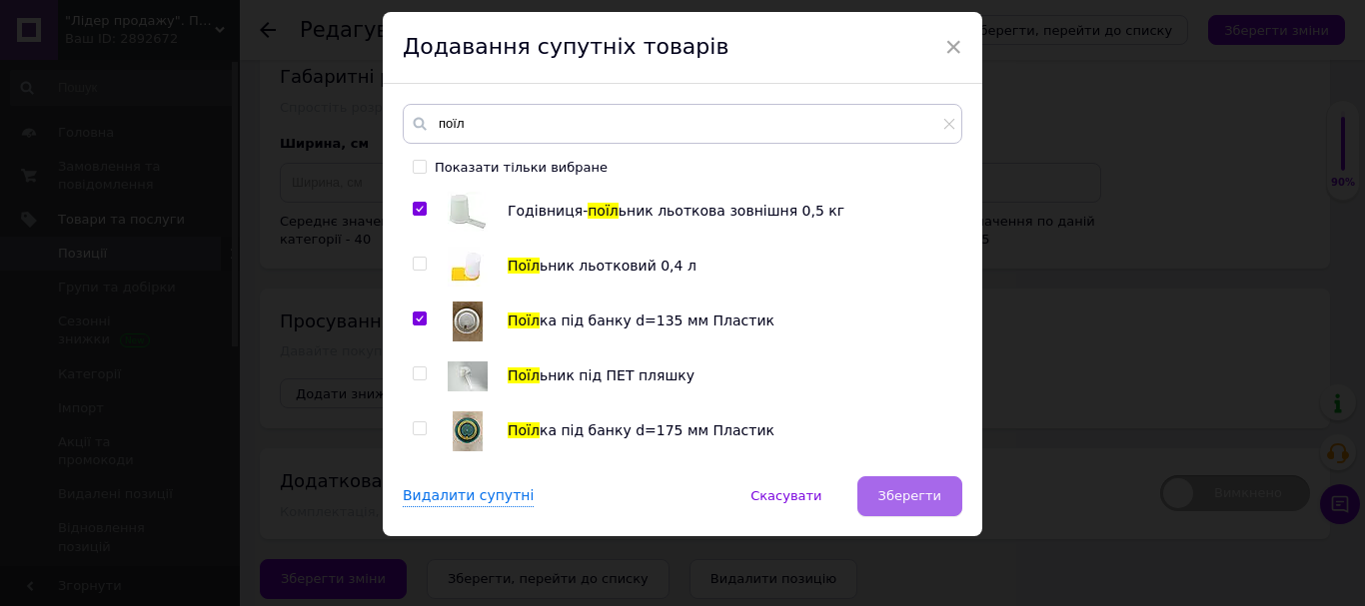
click at [926, 489] on span "Зберегти" at bounding box center [909, 496] width 63 height 15
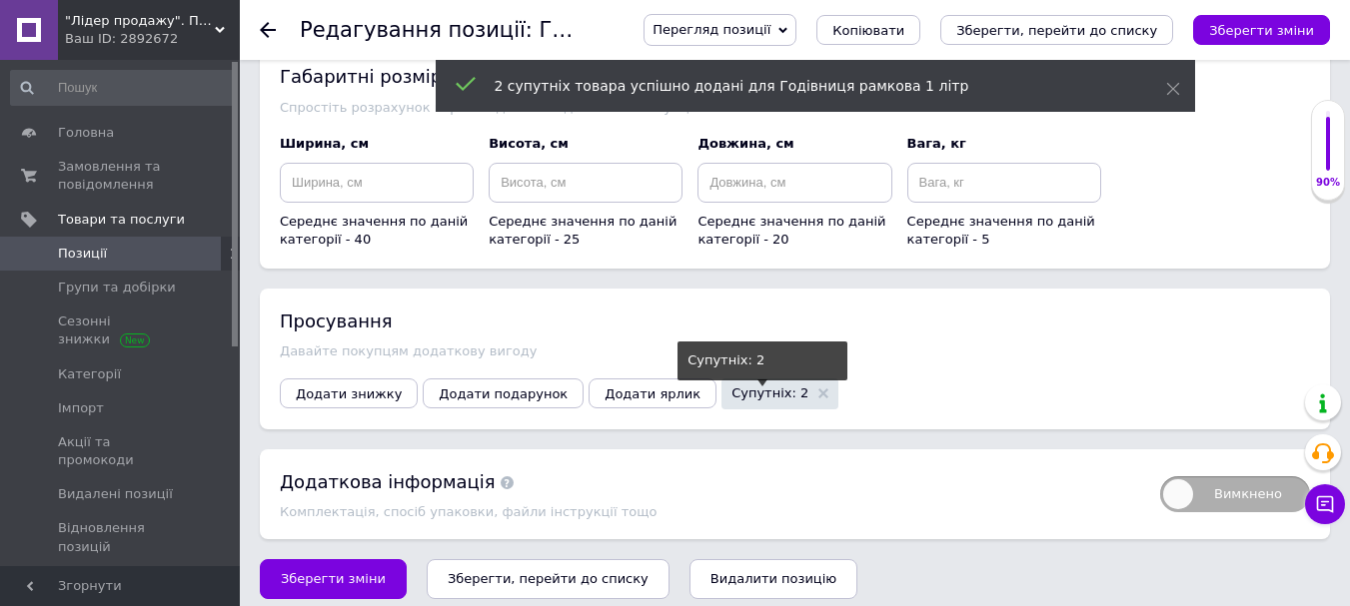
click at [731, 387] on span "Супутніх: 2" at bounding box center [769, 393] width 77 height 13
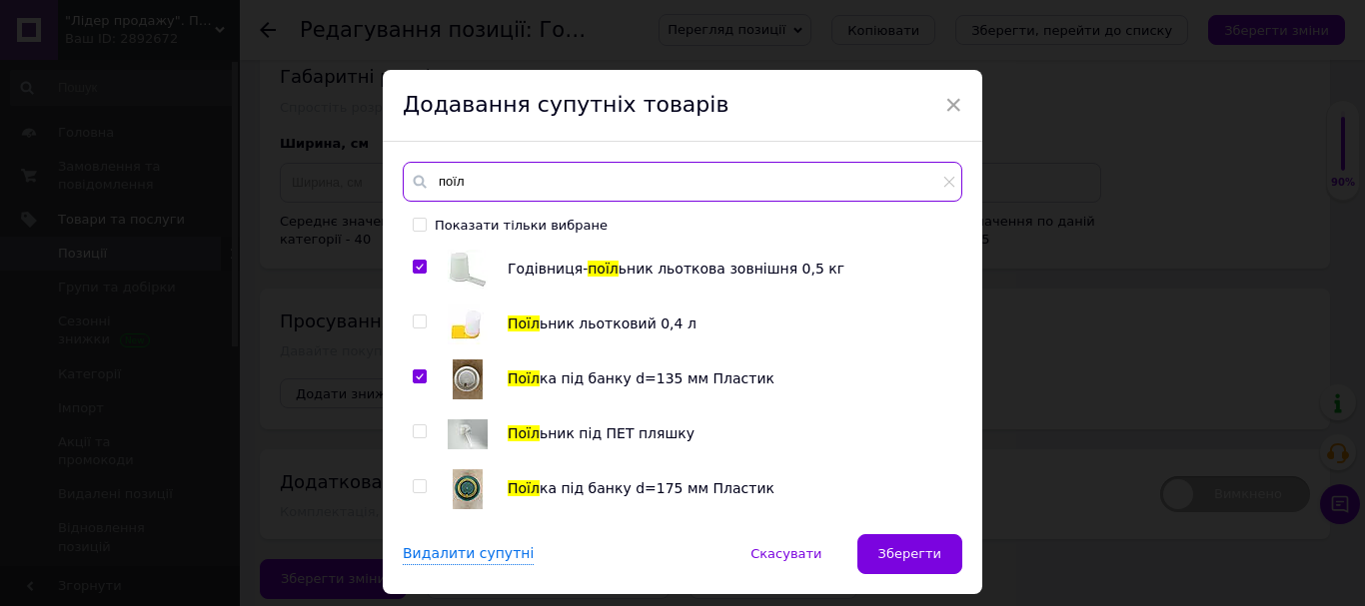
drag, startPoint x: 471, startPoint y: 182, endPoint x: 424, endPoint y: 187, distance: 47.2
click at [424, 187] on div "поїл" at bounding box center [682, 182] width 559 height 40
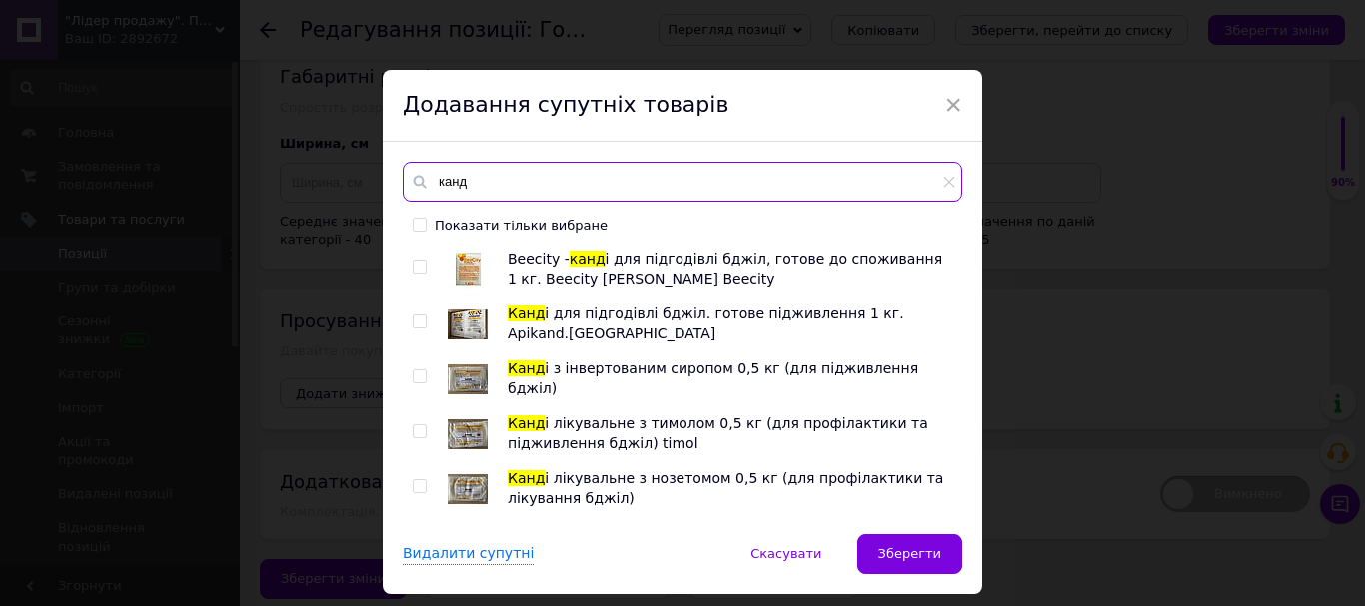
type input "канд"
click at [413, 321] on input "checkbox" at bounding box center [419, 322] width 13 height 13
checkbox input "true"
click at [413, 374] on input "checkbox" at bounding box center [419, 377] width 13 height 13
checkbox input "true"
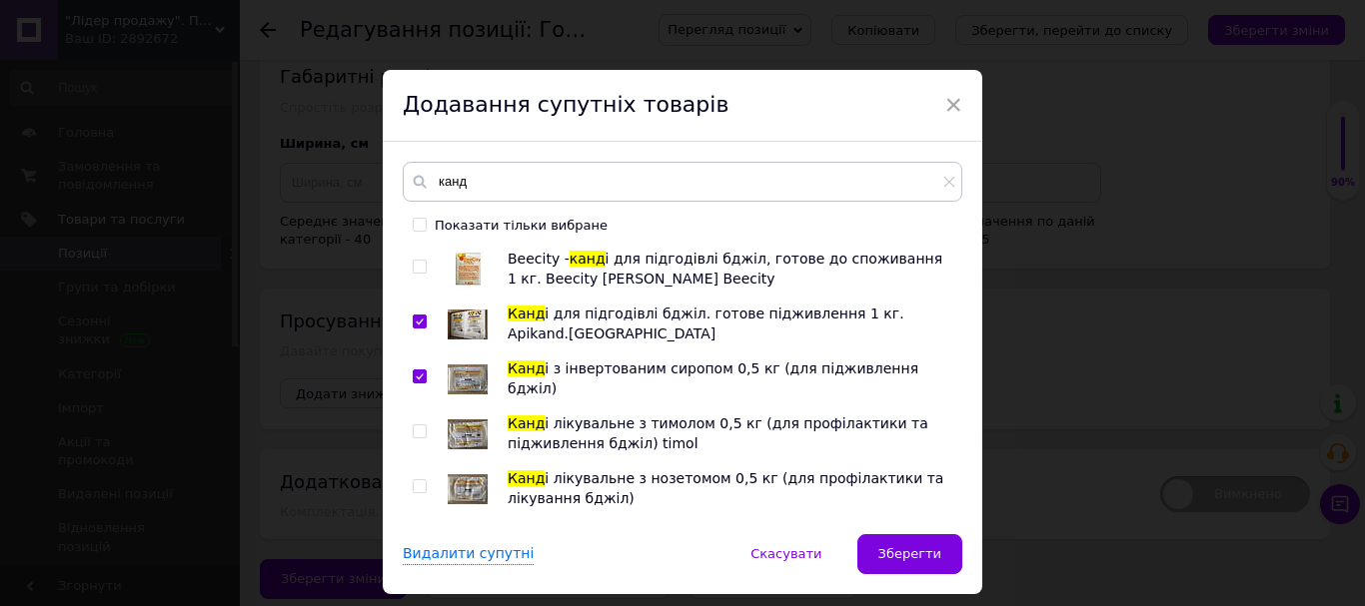
click at [636, 480] on span "і лікувальне з нозетомом 0,5 кг (для профілактики та лікування бджіл)" at bounding box center [725, 489] width 436 height 36
click at [419, 487] on input "checkbox" at bounding box center [419, 487] width 13 height 13
checkbox input "true"
click at [926, 557] on span "Зберегти" at bounding box center [909, 553] width 63 height 15
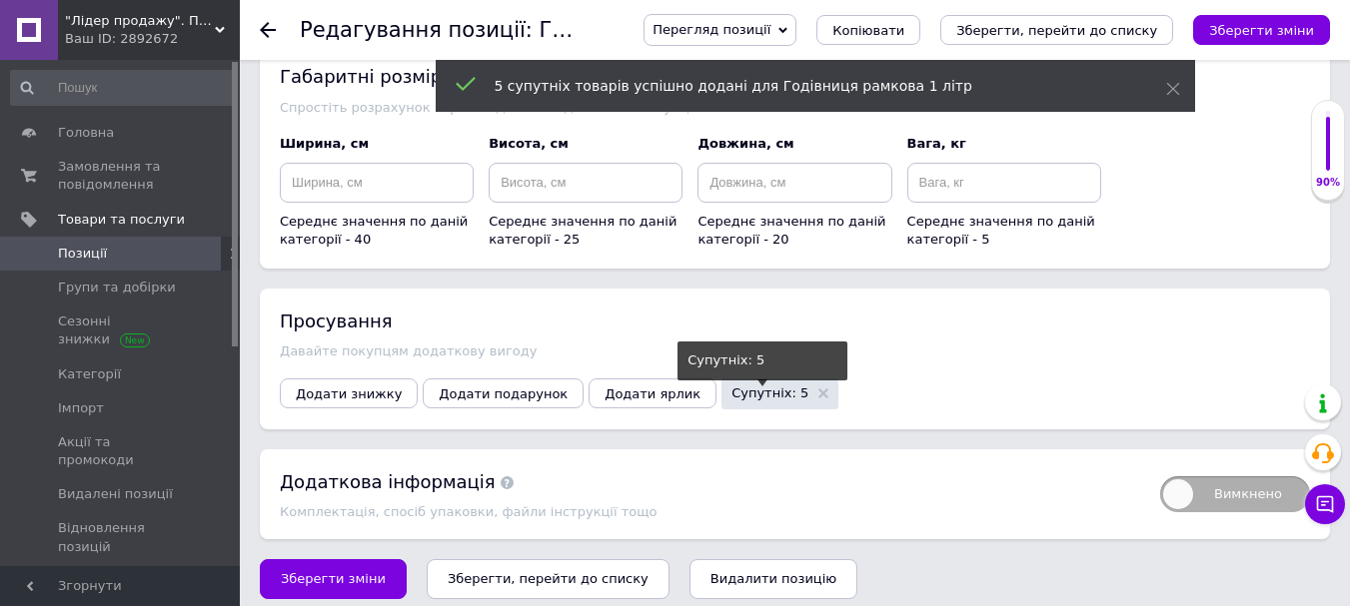
click at [731, 387] on span "Супутніх: 5" at bounding box center [769, 393] width 77 height 13
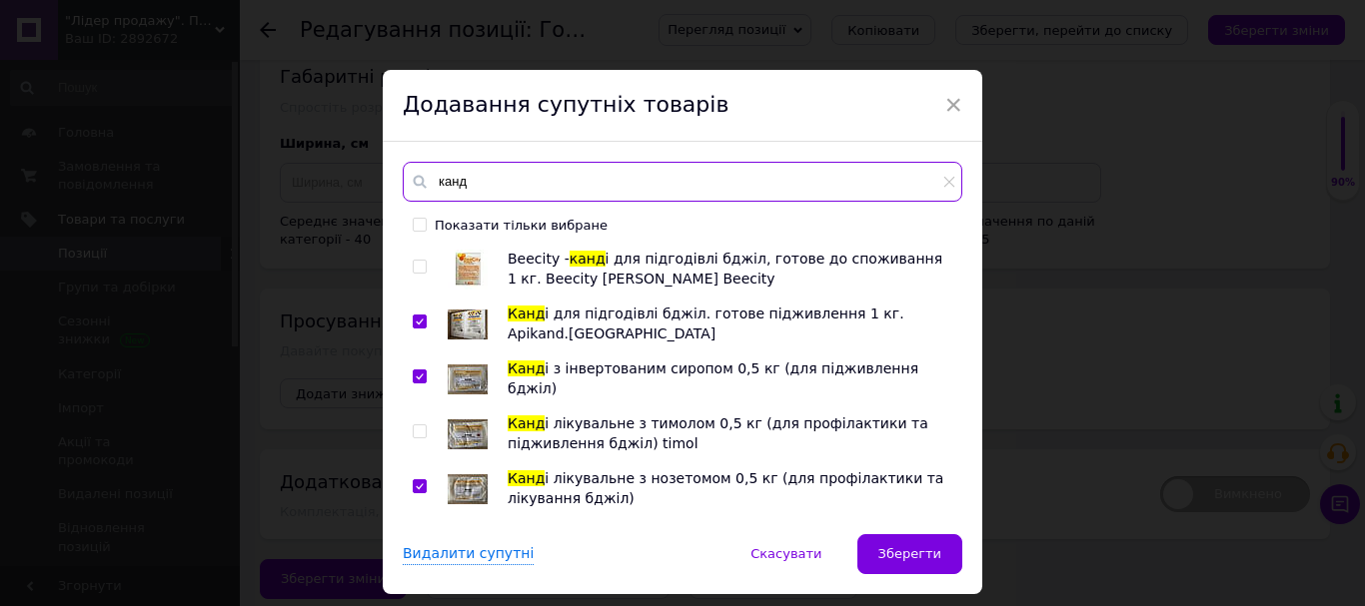
drag, startPoint x: 471, startPoint y: 180, endPoint x: 382, endPoint y: 180, distance: 88.9
click at [383, 180] on div "канд Показати тільки вибране Beecity - канд і для підгодівлі бджіл, готове до с…" at bounding box center [682, 338] width 599 height 393
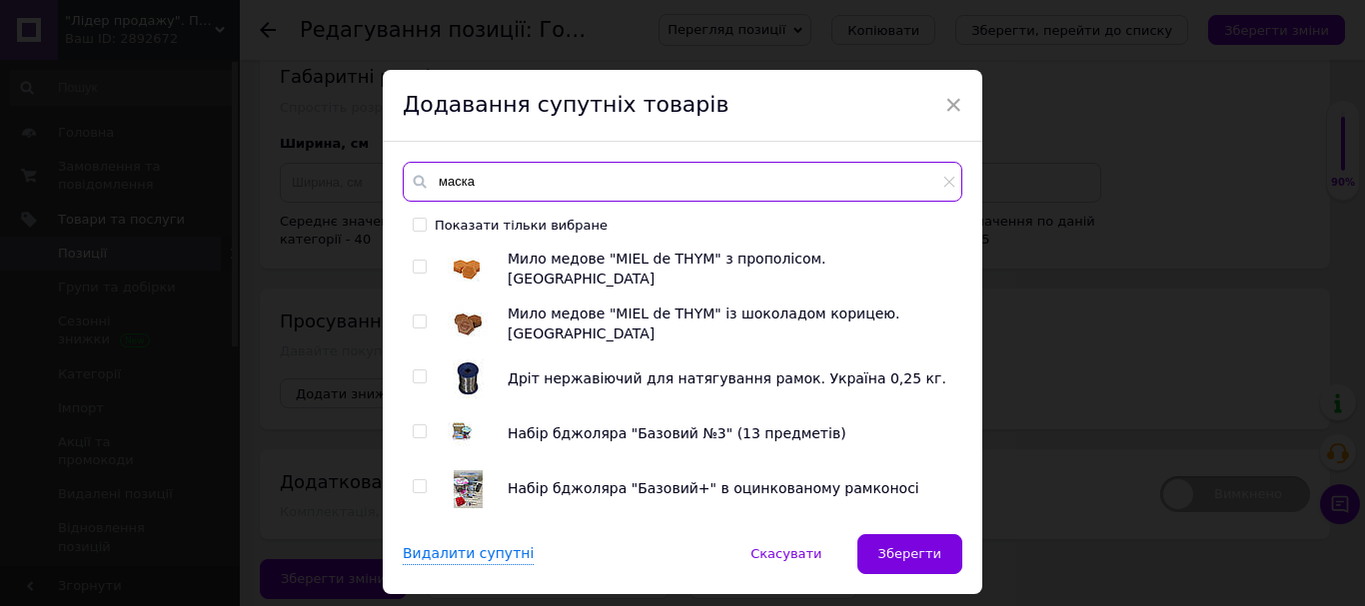
scroll to position [200, 0]
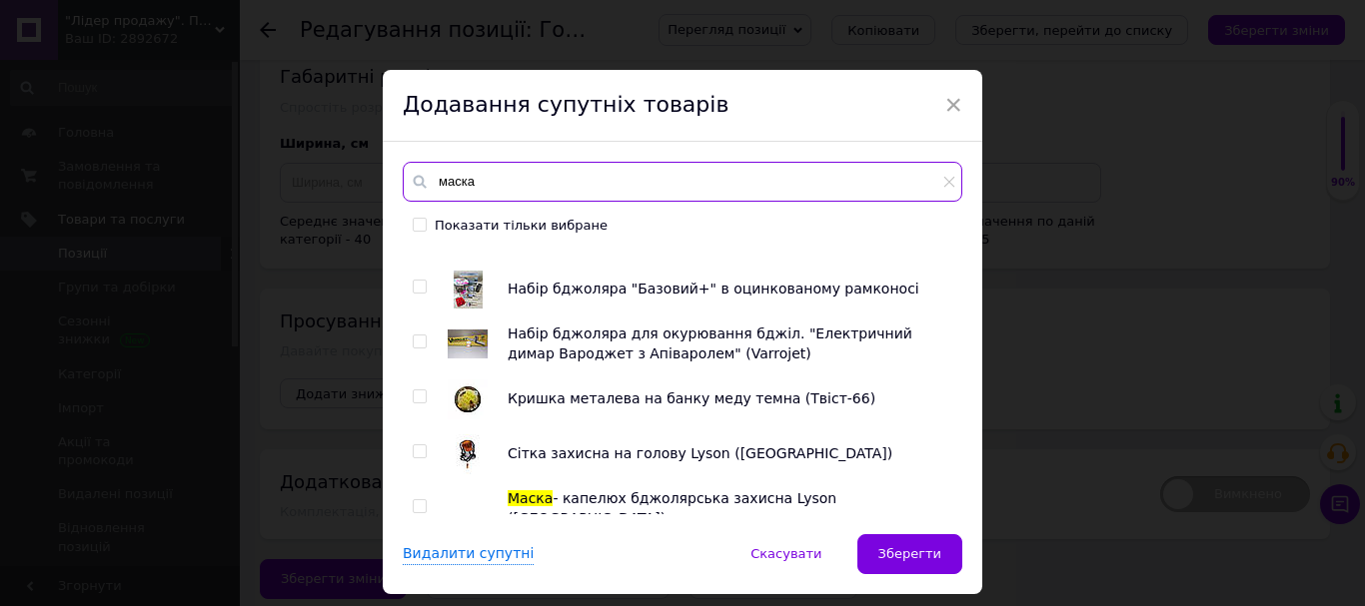
type input "маска"
click at [417, 289] on input "checkbox" at bounding box center [419, 287] width 13 height 13
checkbox input "true"
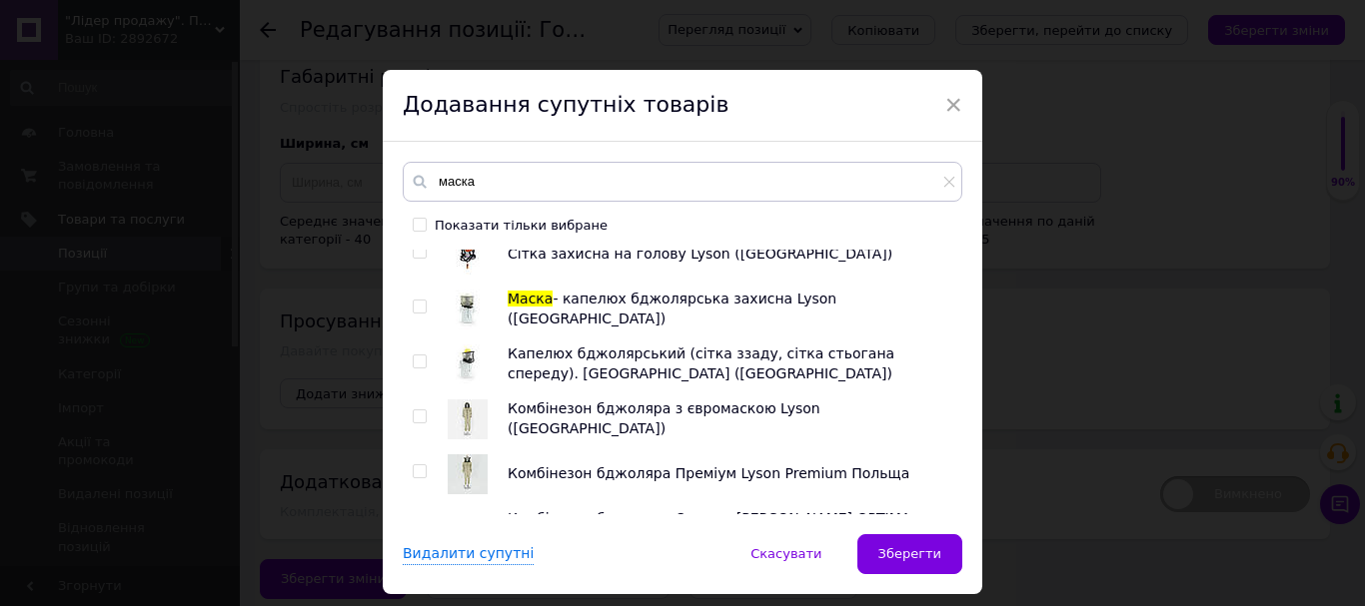
click at [416, 359] on input "checkbox" at bounding box center [419, 362] width 13 height 13
checkbox input "true"
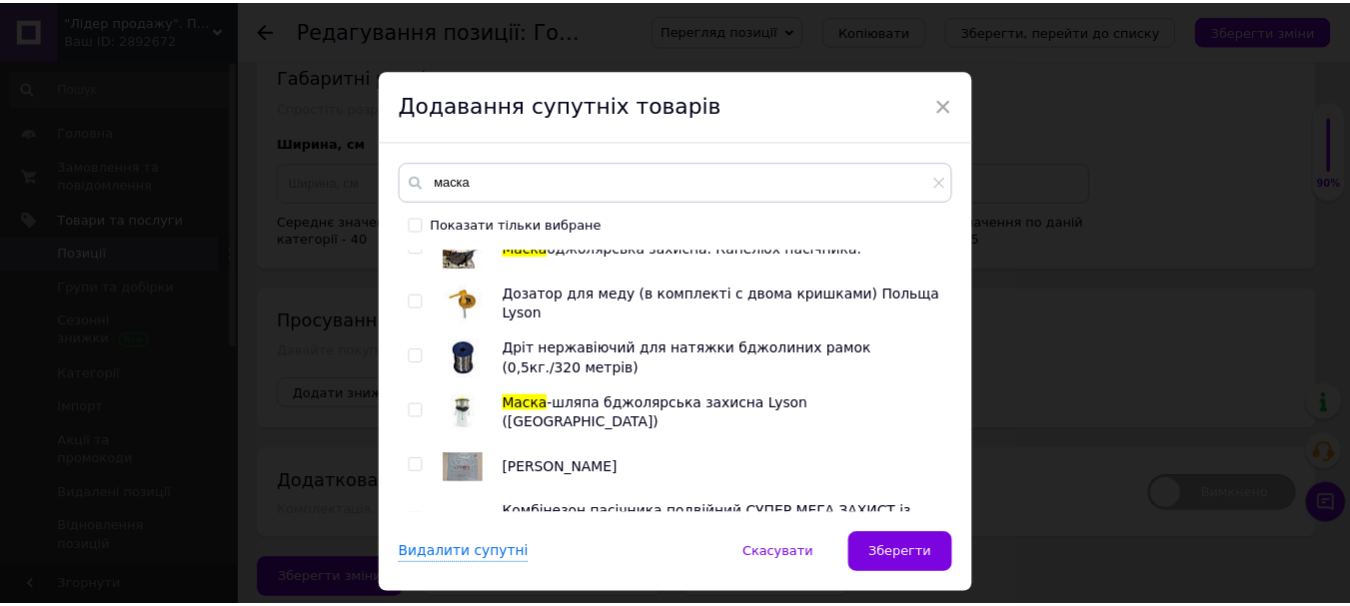
scroll to position [799, 0]
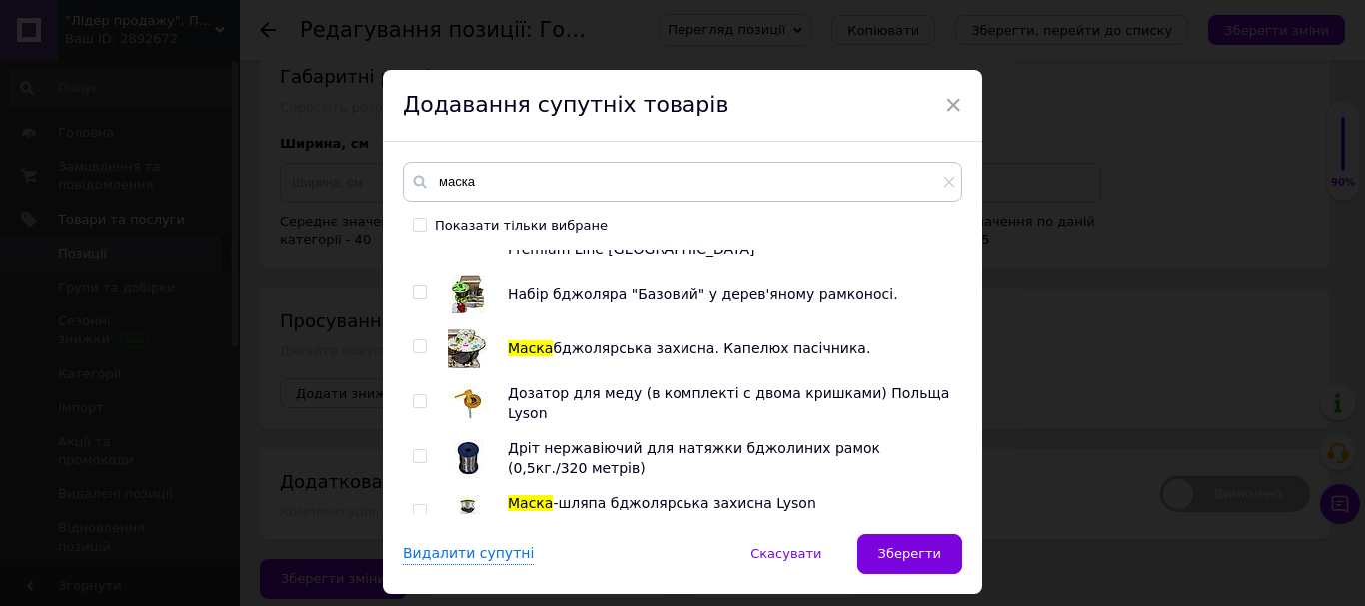
click at [416, 349] on input "checkbox" at bounding box center [419, 347] width 13 height 13
checkbox input "true"
click at [900, 546] on span "Зберегти" at bounding box center [909, 553] width 63 height 15
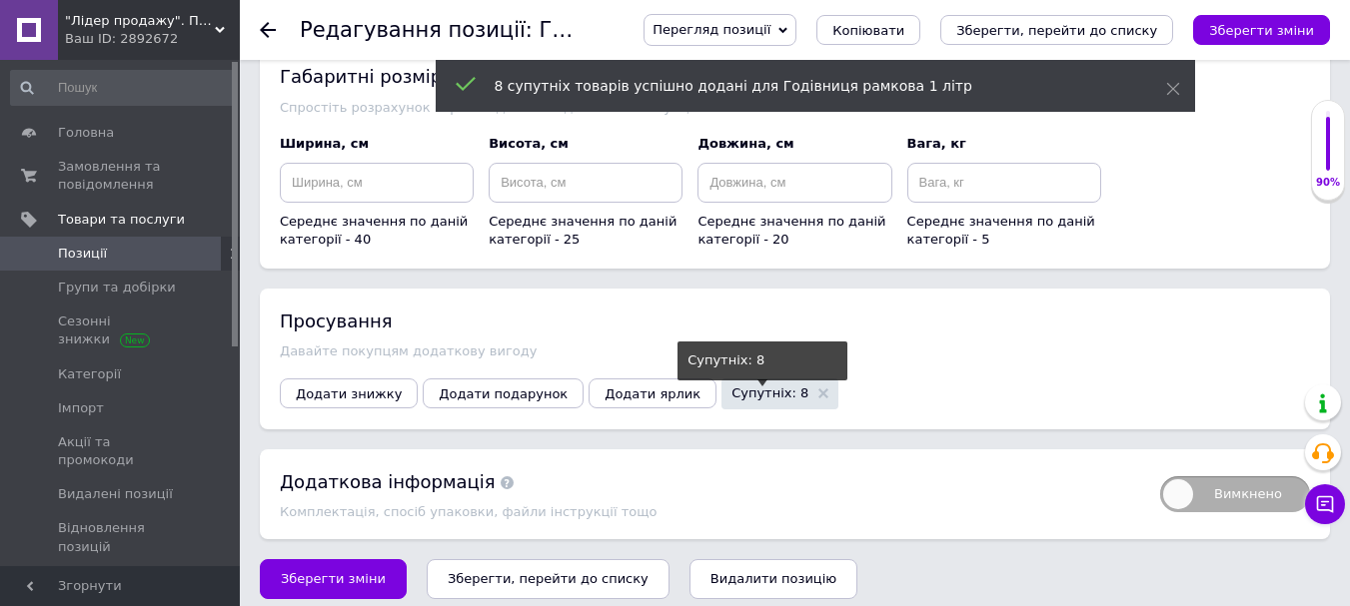
click at [731, 387] on span "Супутніх: 8" at bounding box center [769, 393] width 77 height 13
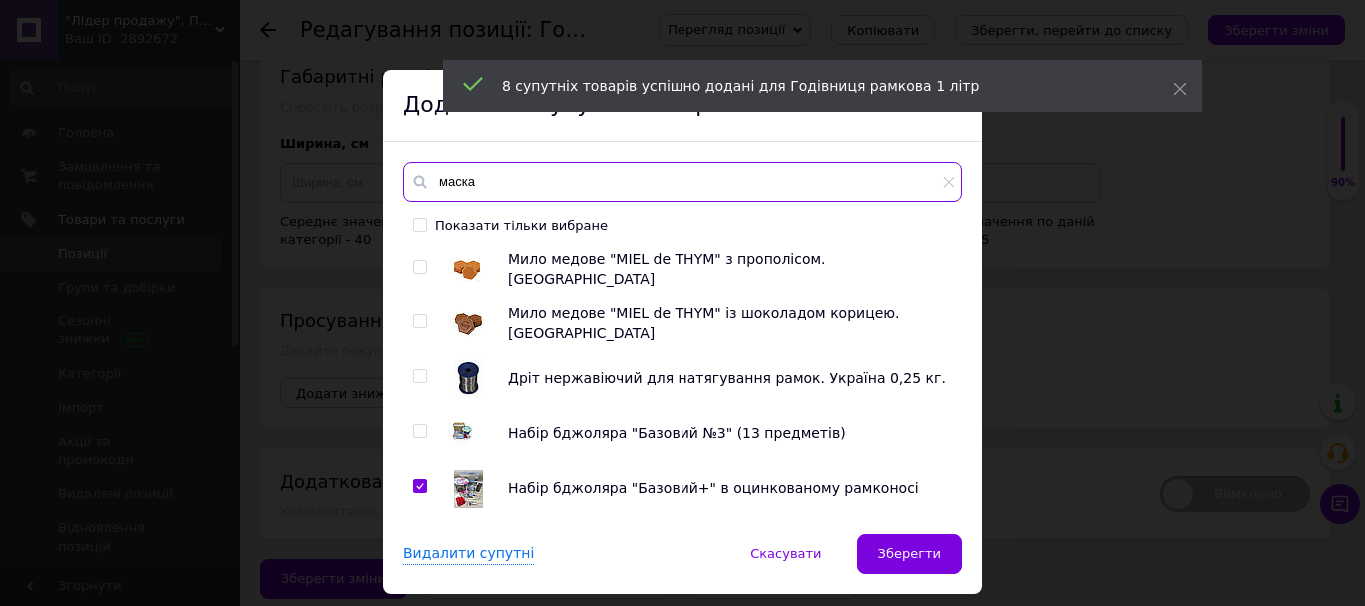
drag, startPoint x: 469, startPoint y: 182, endPoint x: 413, endPoint y: 187, distance: 56.2
click at [413, 187] on div "маска" at bounding box center [682, 182] width 559 height 40
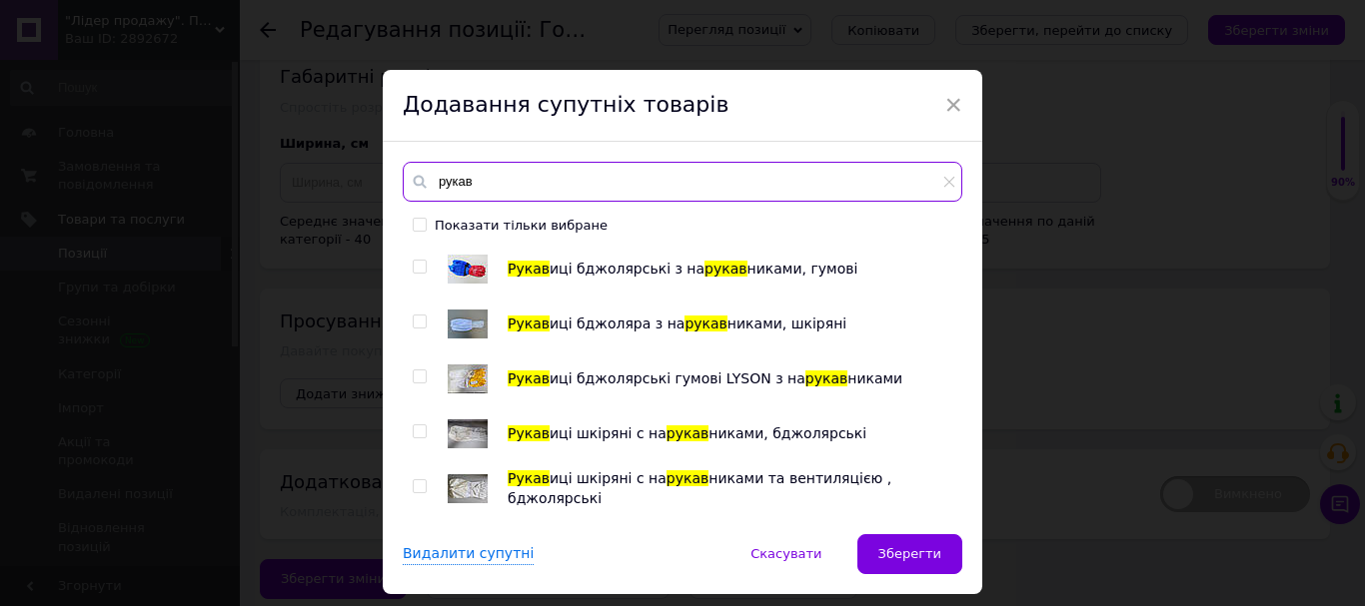
type input "рукав"
click at [414, 380] on input "checkbox" at bounding box center [419, 377] width 13 height 13
checkbox input "true"
click at [413, 432] on input "checkbox" at bounding box center [419, 432] width 13 height 13
checkbox input "true"
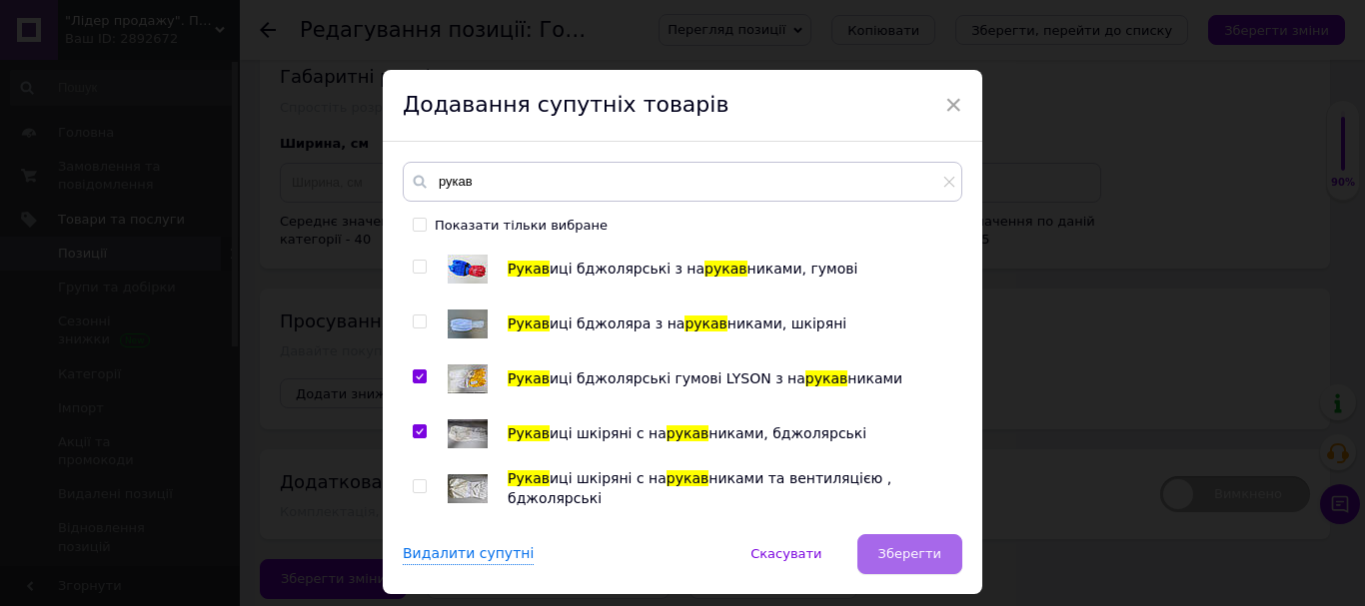
click at [902, 553] on span "Зберегти" at bounding box center [909, 553] width 63 height 15
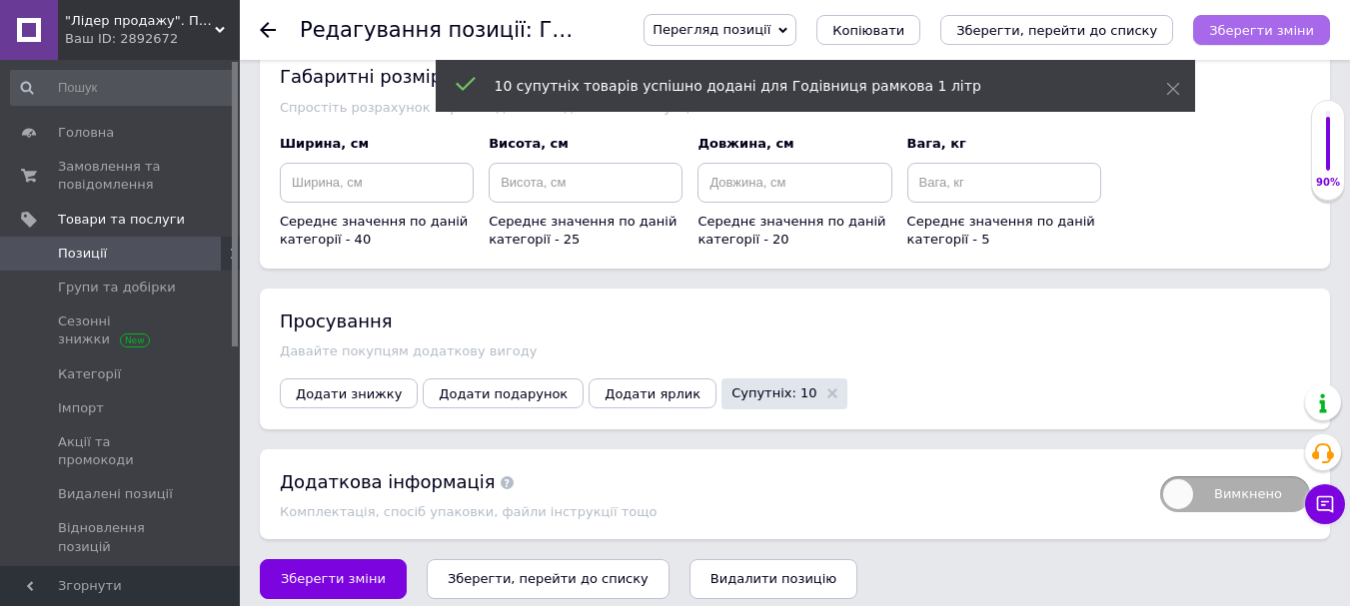
click at [1261, 35] on icon "Зберегти зміни" at bounding box center [1261, 30] width 105 height 15
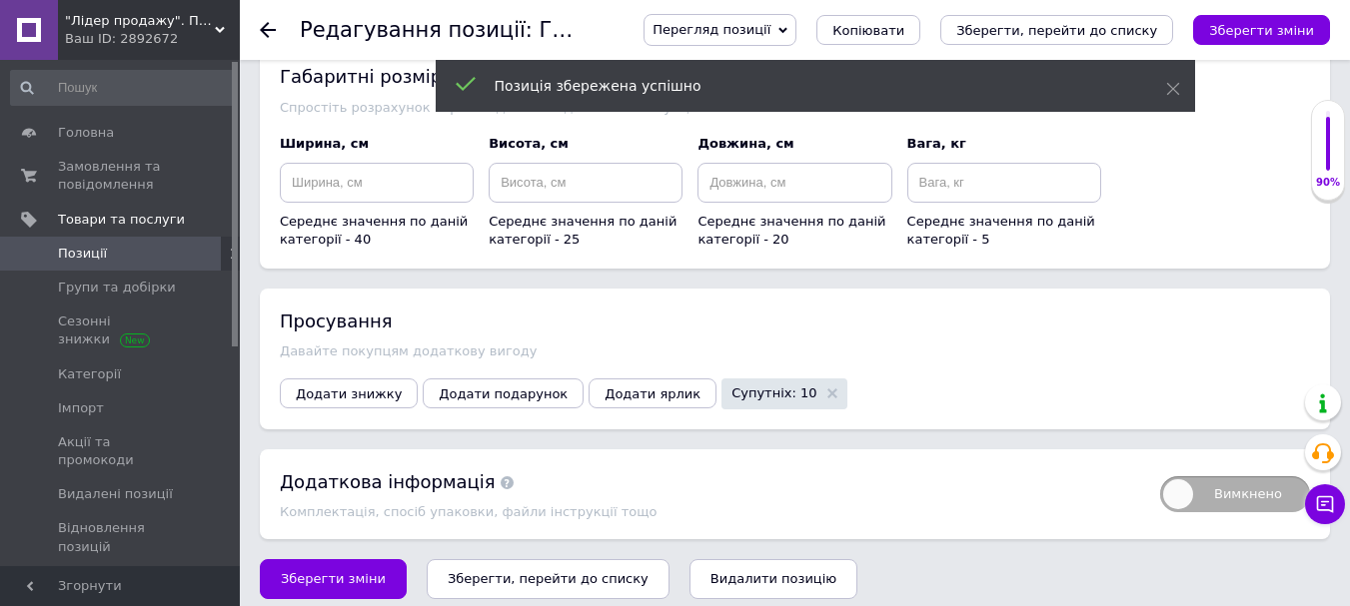
click at [273, 31] on use at bounding box center [268, 30] width 16 height 16
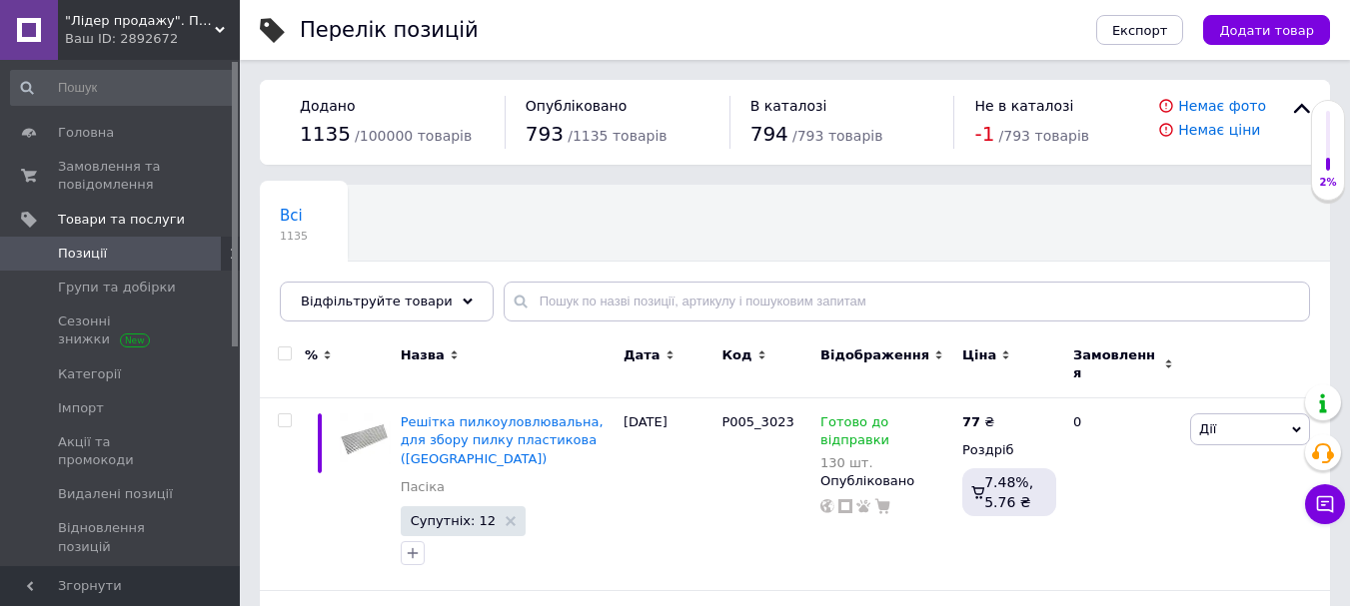
click at [1020, 127] on div "-1 / 793 товарів" at bounding box center [1066, 134] width 184 height 29
click at [1021, 103] on span "Не в каталозі" at bounding box center [1023, 106] width 99 height 16
click at [1023, 126] on div "-1 / 793 товарів" at bounding box center [1066, 134] width 184 height 29
click at [994, 140] on span "-1" at bounding box center [984, 134] width 20 height 24
click at [1018, 102] on span "Не в каталозі" at bounding box center [1023, 106] width 99 height 16
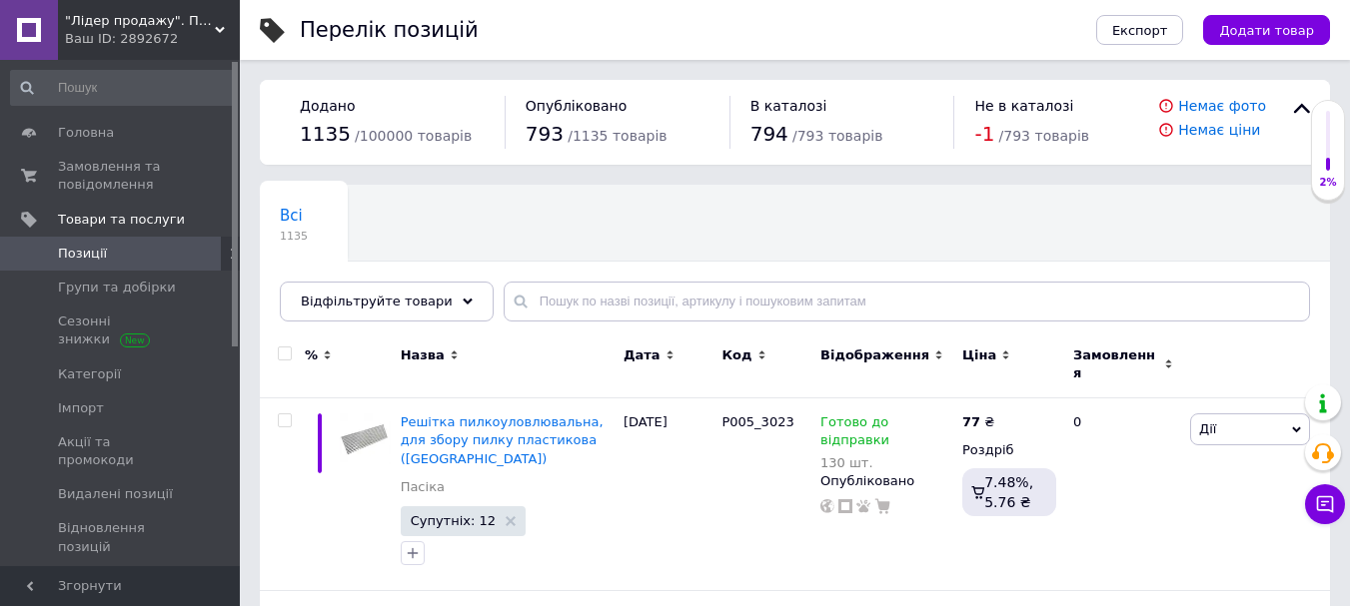
click at [1032, 137] on span "/ 793 товарів" at bounding box center [1044, 136] width 90 height 16
click at [766, 137] on span "794" at bounding box center [769, 134] width 38 height 24
click at [777, 112] on span "В каталозі" at bounding box center [788, 106] width 77 height 16
click at [586, 113] on span "Опубліковано" at bounding box center [576, 106] width 102 height 16
click at [1238, 102] on link "Немає фото" at bounding box center [1222, 106] width 88 height 16
